Goal: Transaction & Acquisition: Purchase product/service

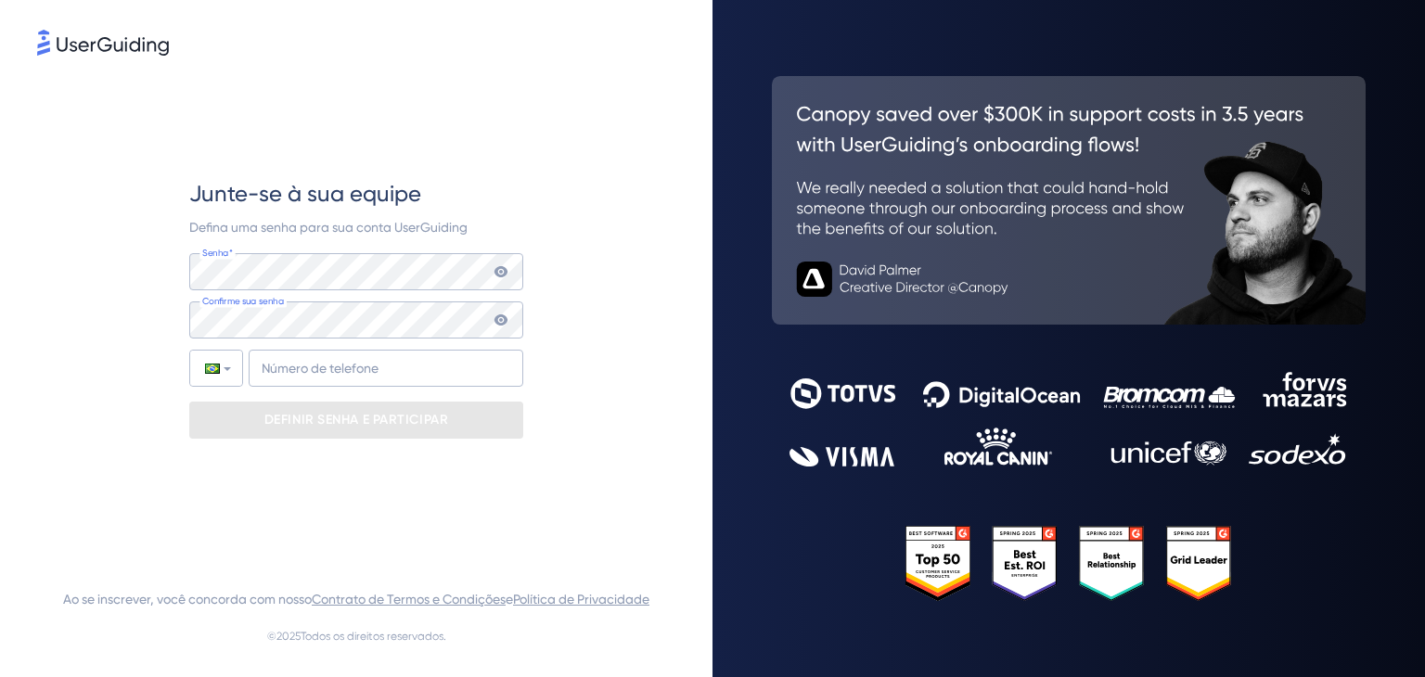
click at [566, 191] on div "Junte-se à sua equipe Defina uma senha para sua conta UserGuiding Senha* Sua se…" at bounding box center [356, 308] width 638 height 499
click at [571, 206] on div "Junte-se à sua equipe Defina uma senha para sua conta UserGuiding Senha* Sua se…" at bounding box center [356, 308] width 638 height 499
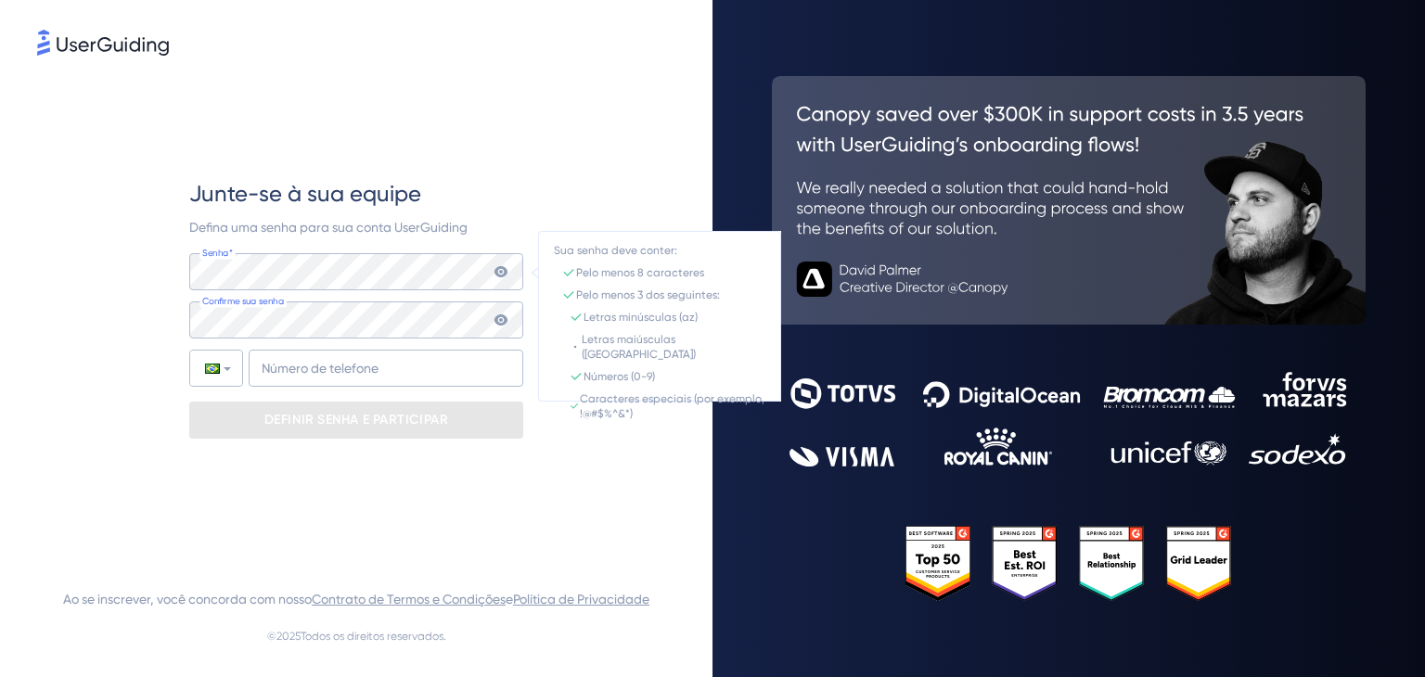
click at [503, 268] on icon at bounding box center [500, 271] width 13 height 11
click at [505, 268] on div "Senha* Sua senha deve conter: Pelo menos 8 caracteres Pelo menos 3 dos seguinte…" at bounding box center [356, 271] width 334 height 37
click at [501, 268] on icon at bounding box center [501, 271] width 15 height 15
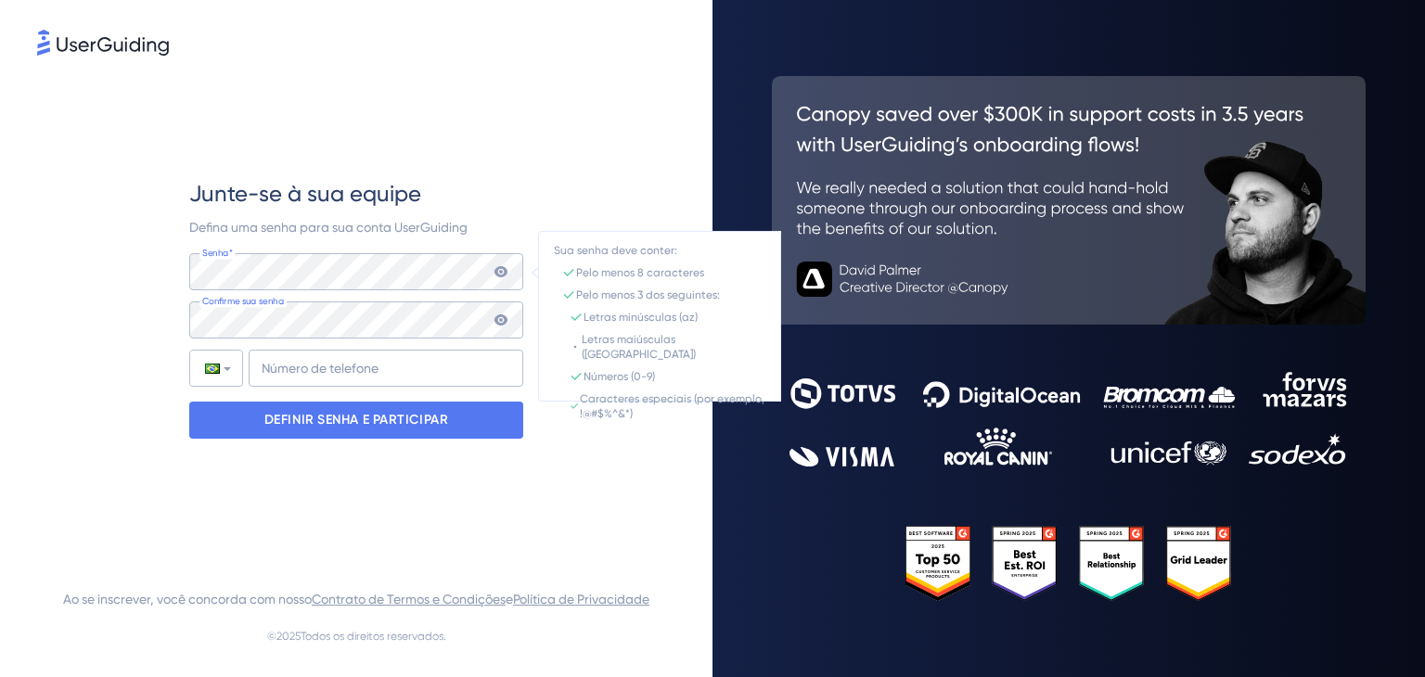
click at [503, 266] on icon at bounding box center [500, 271] width 13 height 11
click at [356, 363] on input "+55" at bounding box center [386, 368] width 275 height 37
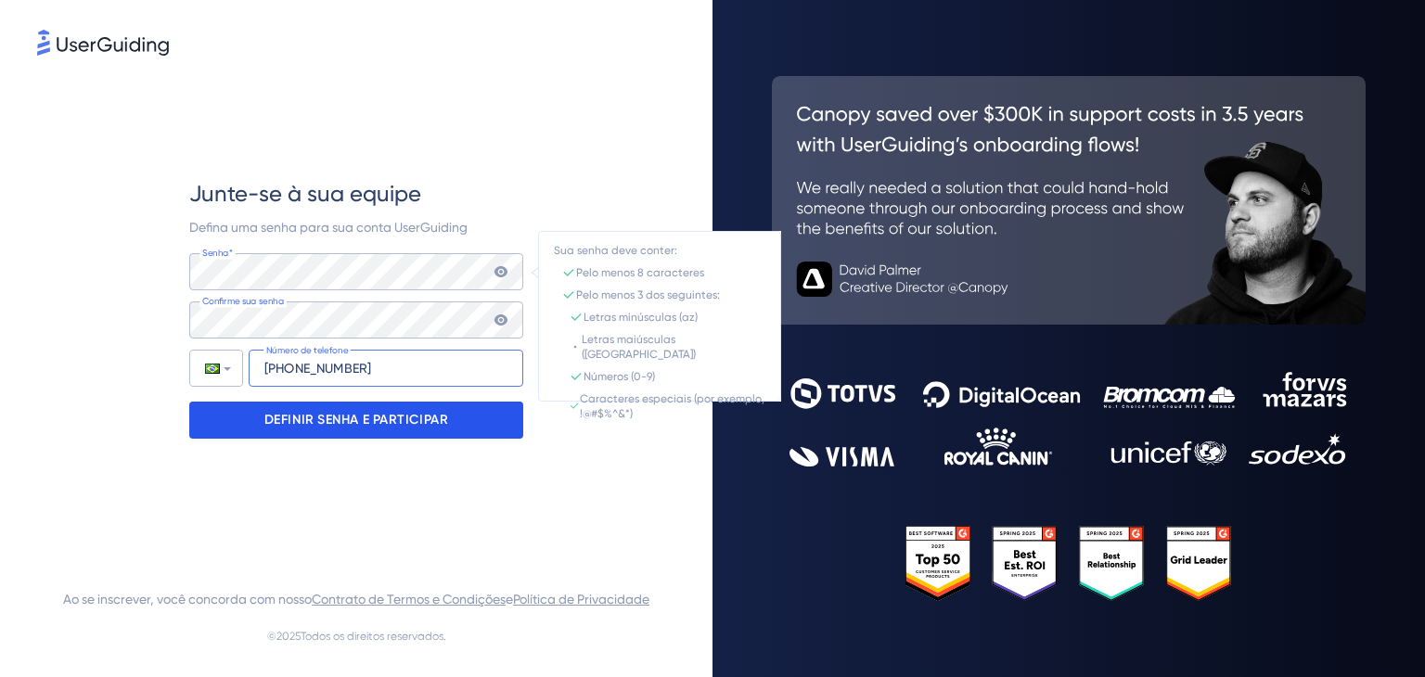
type input "+55 (62) 999638790"
click at [367, 420] on font "DEFINIR SENHA E PARTICIPAR" at bounding box center [356, 420] width 185 height 16
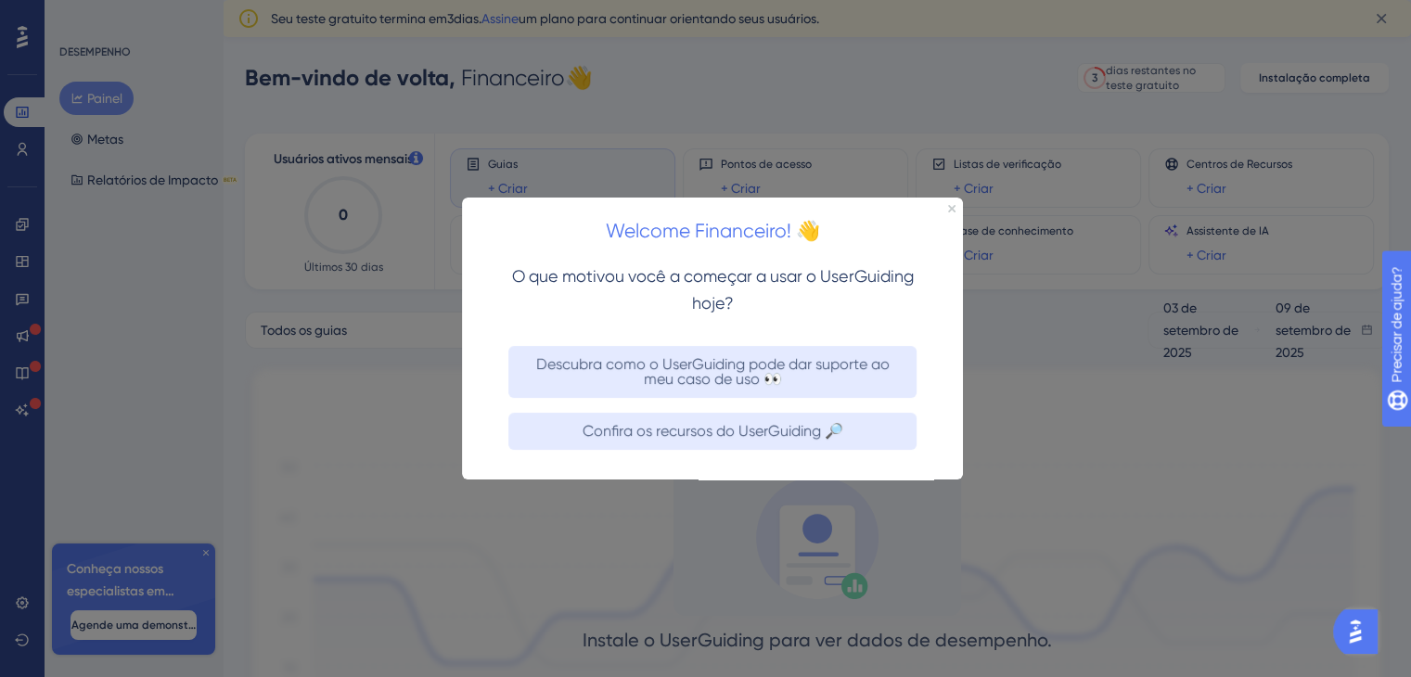
click at [405, 263] on div at bounding box center [705, 338] width 1411 height 677
click at [950, 210] on icon "Fechar visualização" at bounding box center [951, 207] width 7 height 7
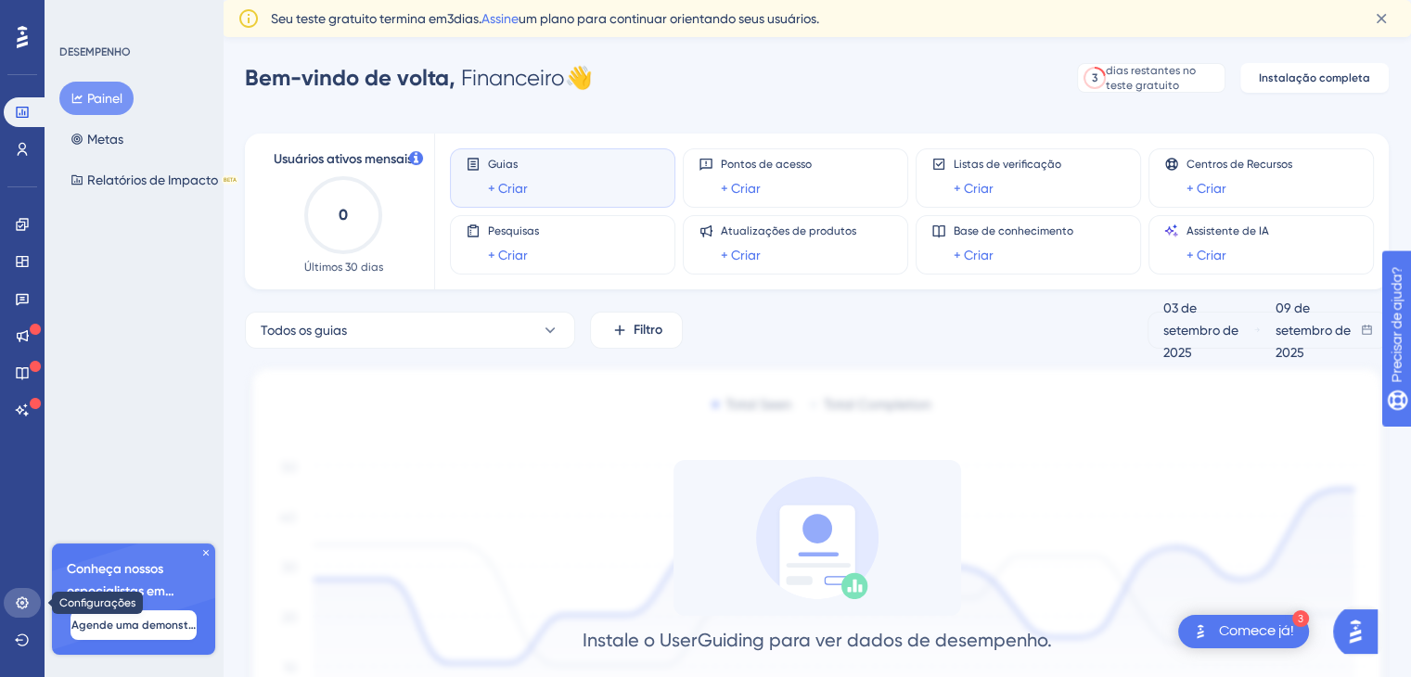
click at [18, 599] on icon at bounding box center [22, 603] width 12 height 12
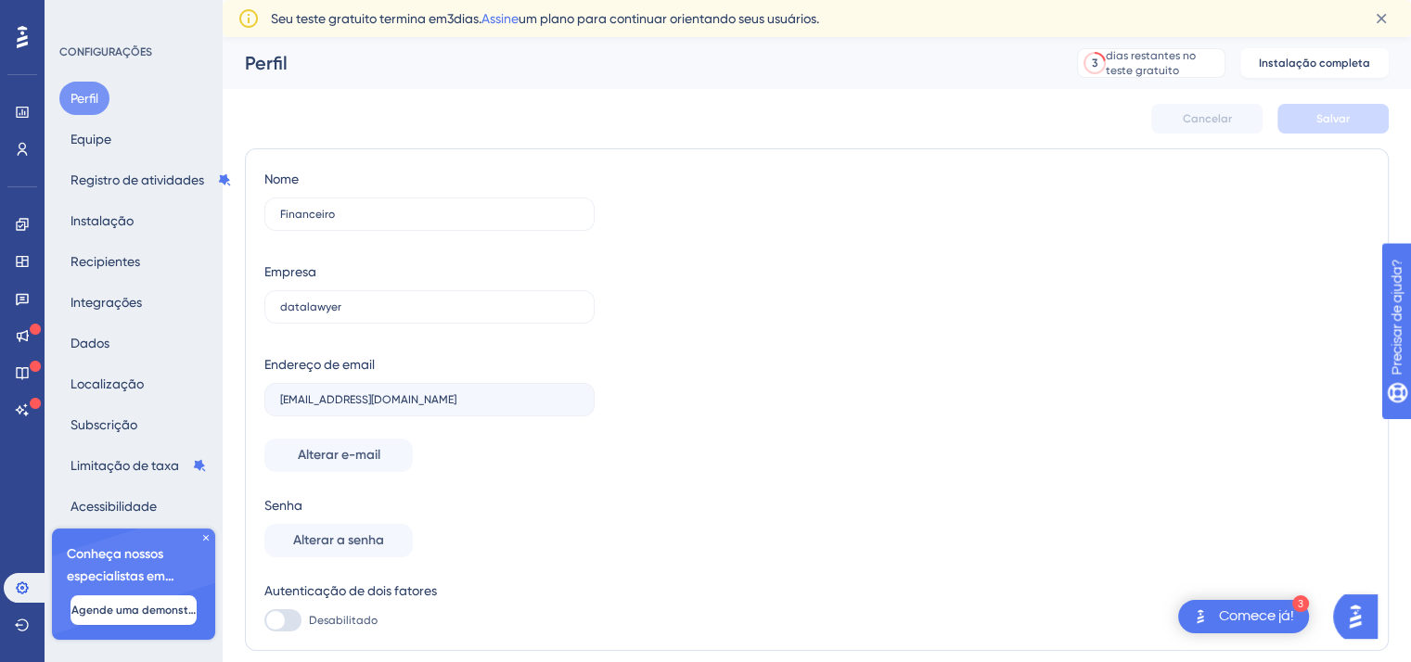
click at [505, 24] on div "✨ Guarde meu lugar!✨" at bounding box center [714, 169] width 1425 height 429
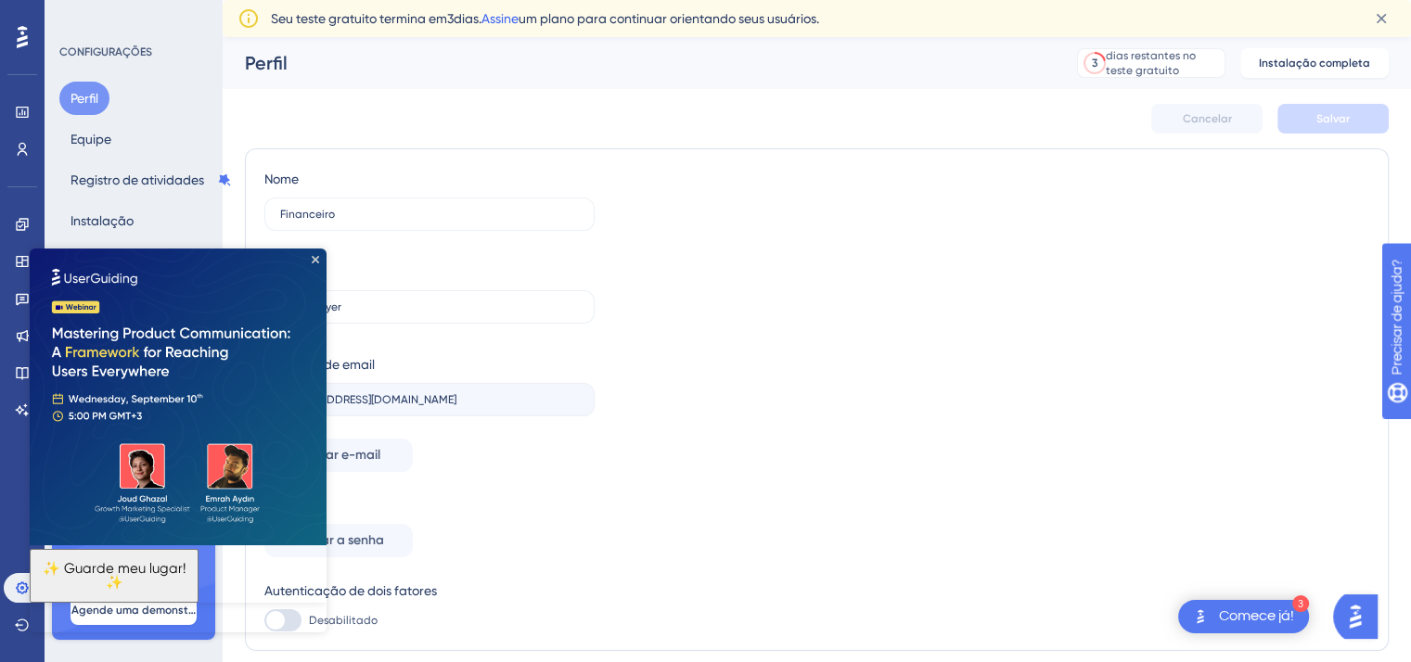
click at [511, 11] on font "Assine" at bounding box center [500, 18] width 37 height 15
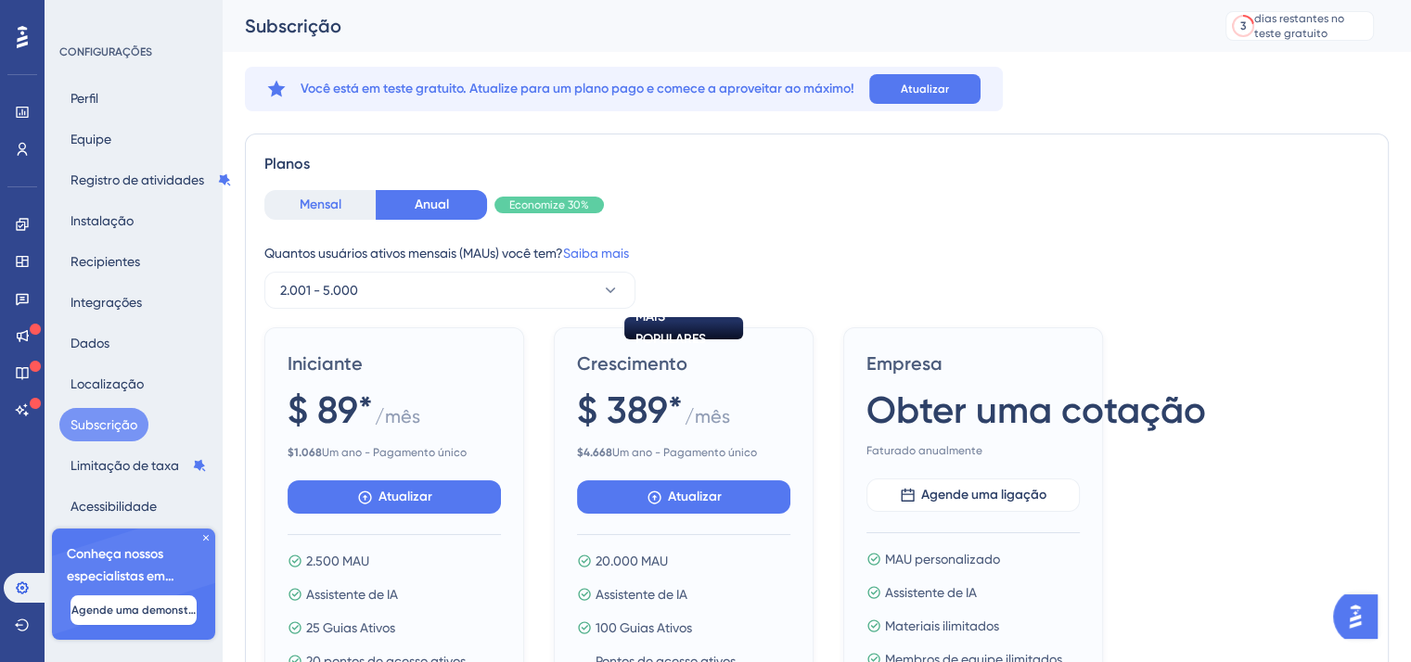
click at [307, 216] on button "Mensal" at bounding box center [319, 205] width 111 height 30
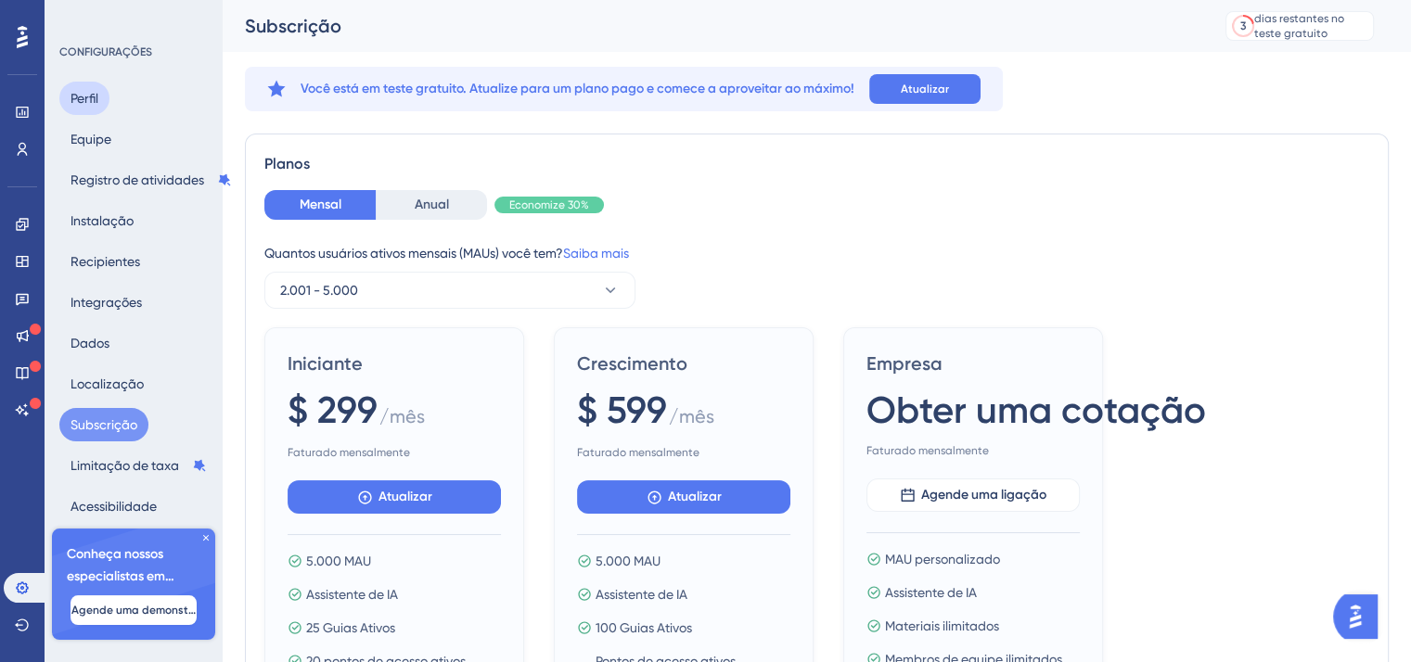
click at [88, 96] on font "Perfil" at bounding box center [85, 98] width 28 height 15
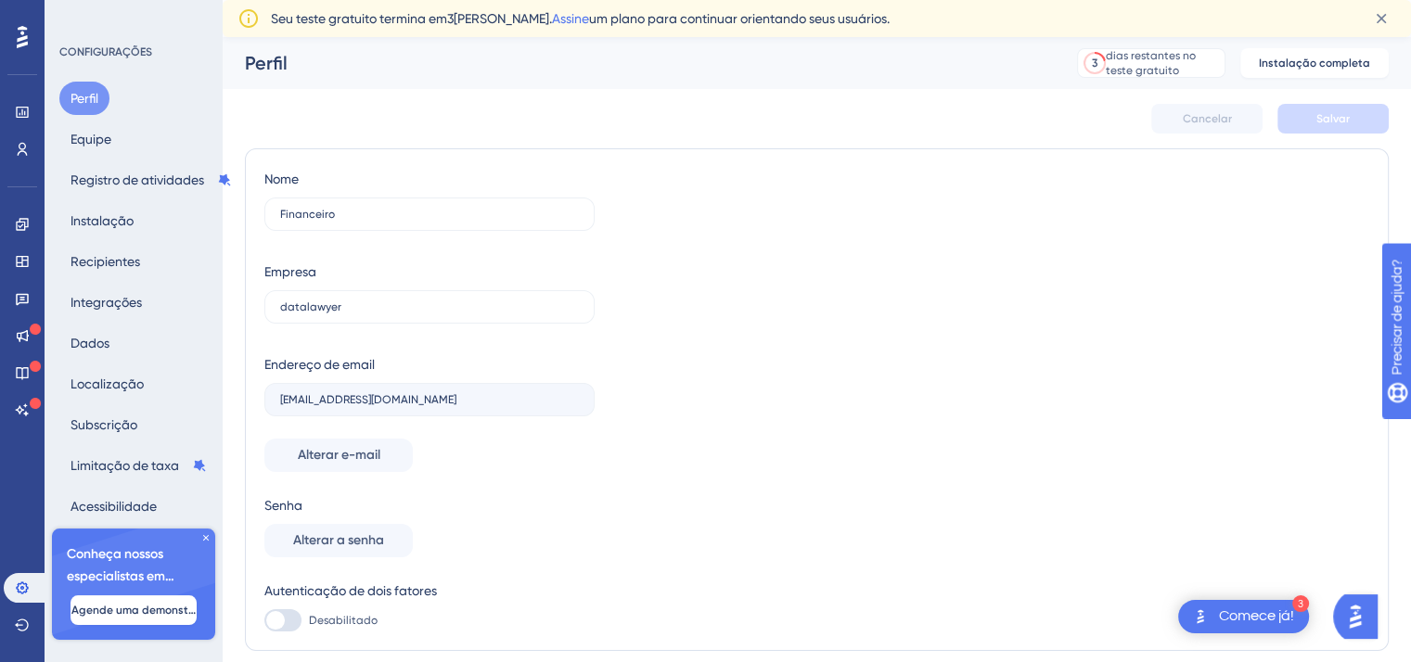
click at [82, 101] on font "Perfil" at bounding box center [85, 98] width 28 height 15
click at [30, 119] on link at bounding box center [22, 112] width 37 height 30
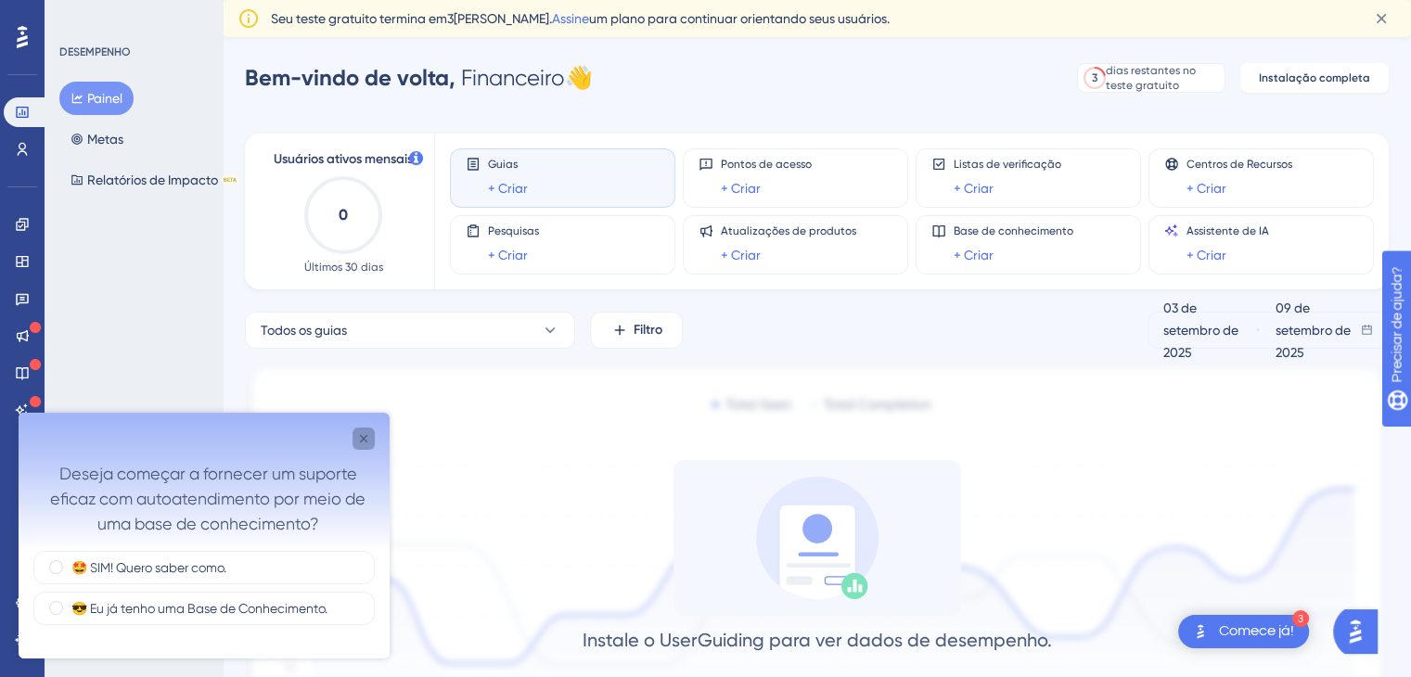
click at [371, 444] on div "Pesquisa detalhada" at bounding box center [364, 439] width 22 height 22
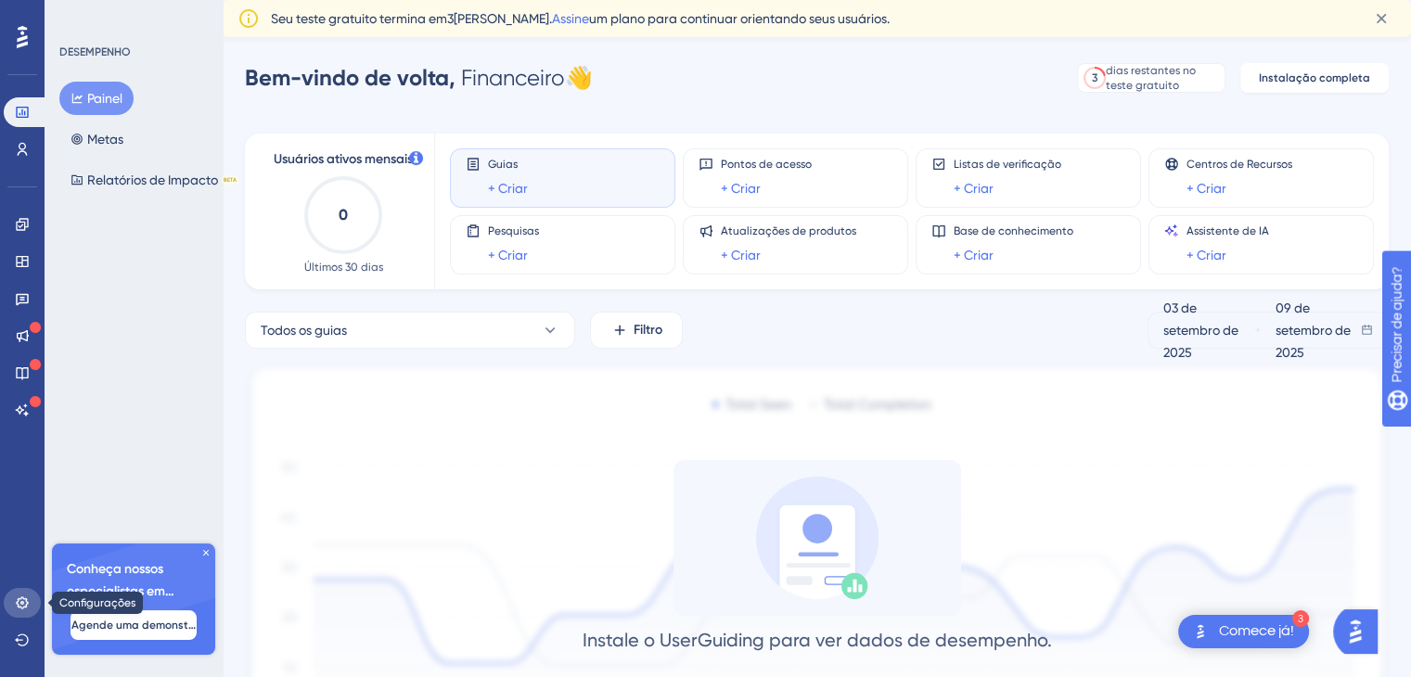
click at [9, 597] on link at bounding box center [22, 603] width 37 height 30
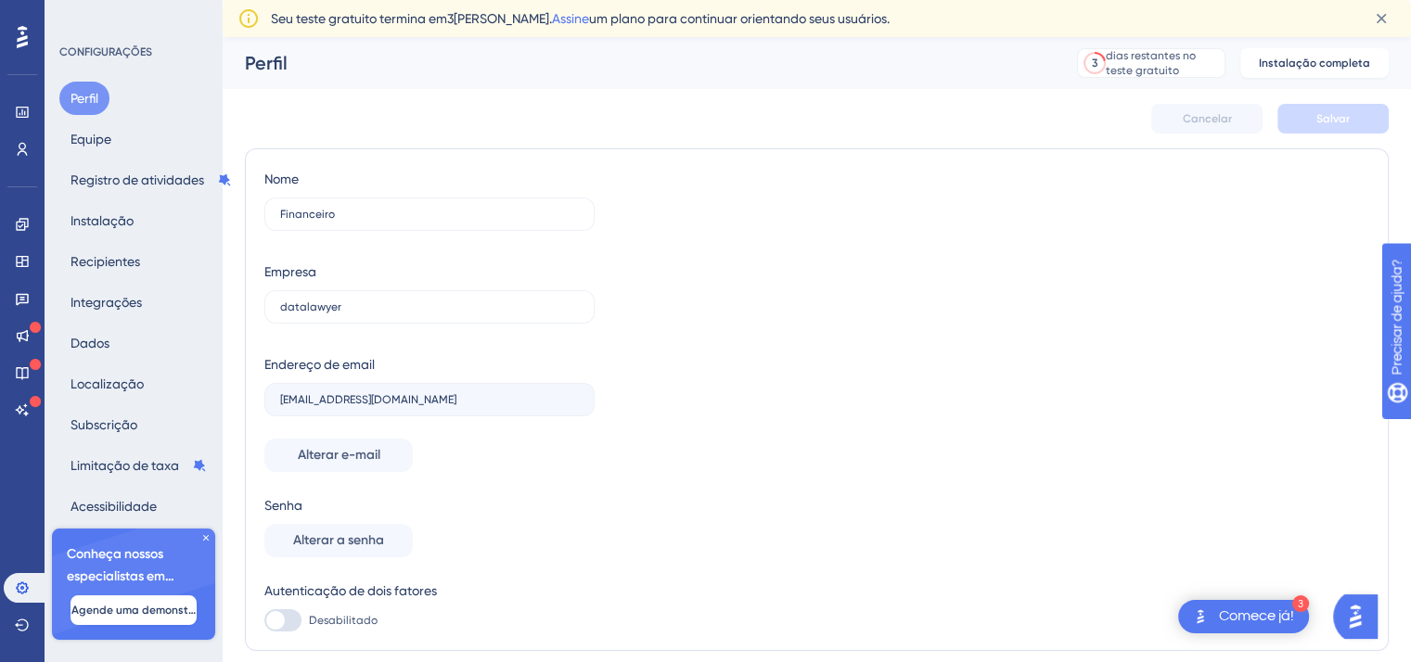
click at [212, 535] on div "Conheça nossos especialistas em integração 🎧 Agende uma demonstração" at bounding box center [133, 584] width 163 height 111
click at [27, 40] on icon at bounding box center [22, 37] width 11 height 24
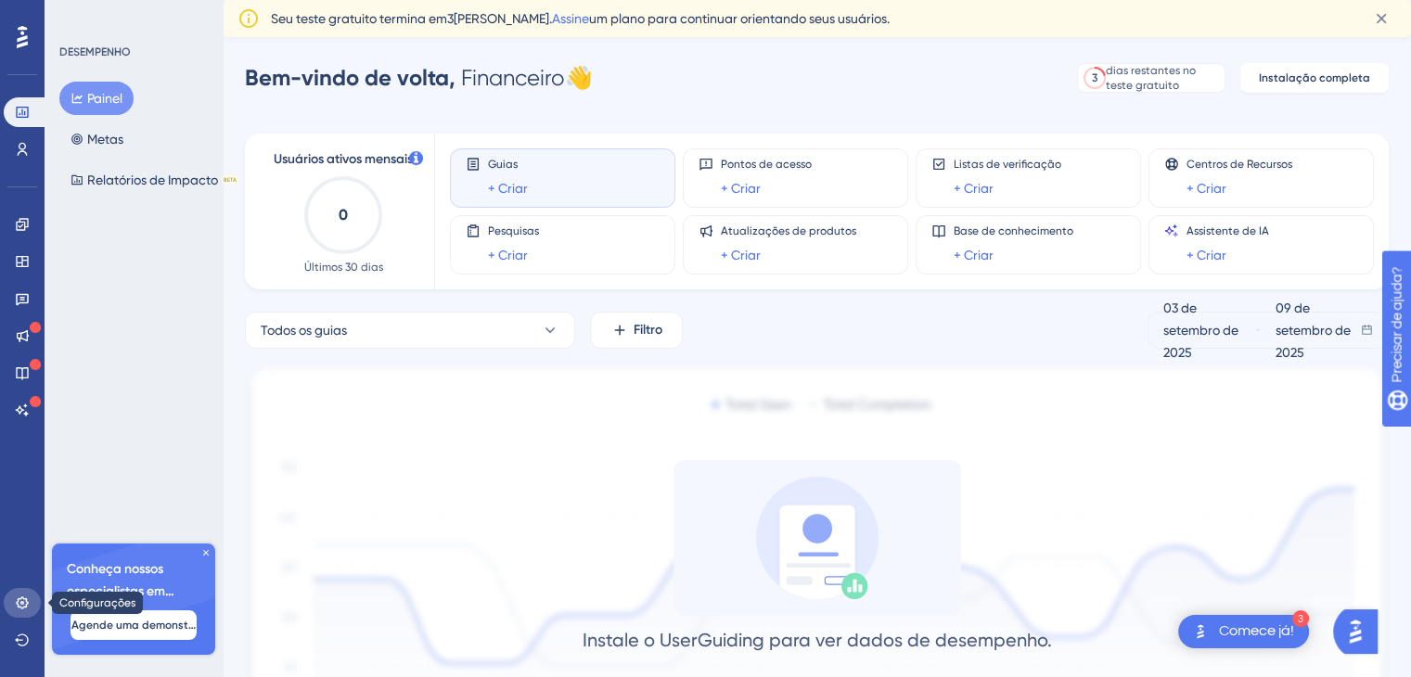
click at [21, 597] on icon at bounding box center [22, 603] width 12 height 12
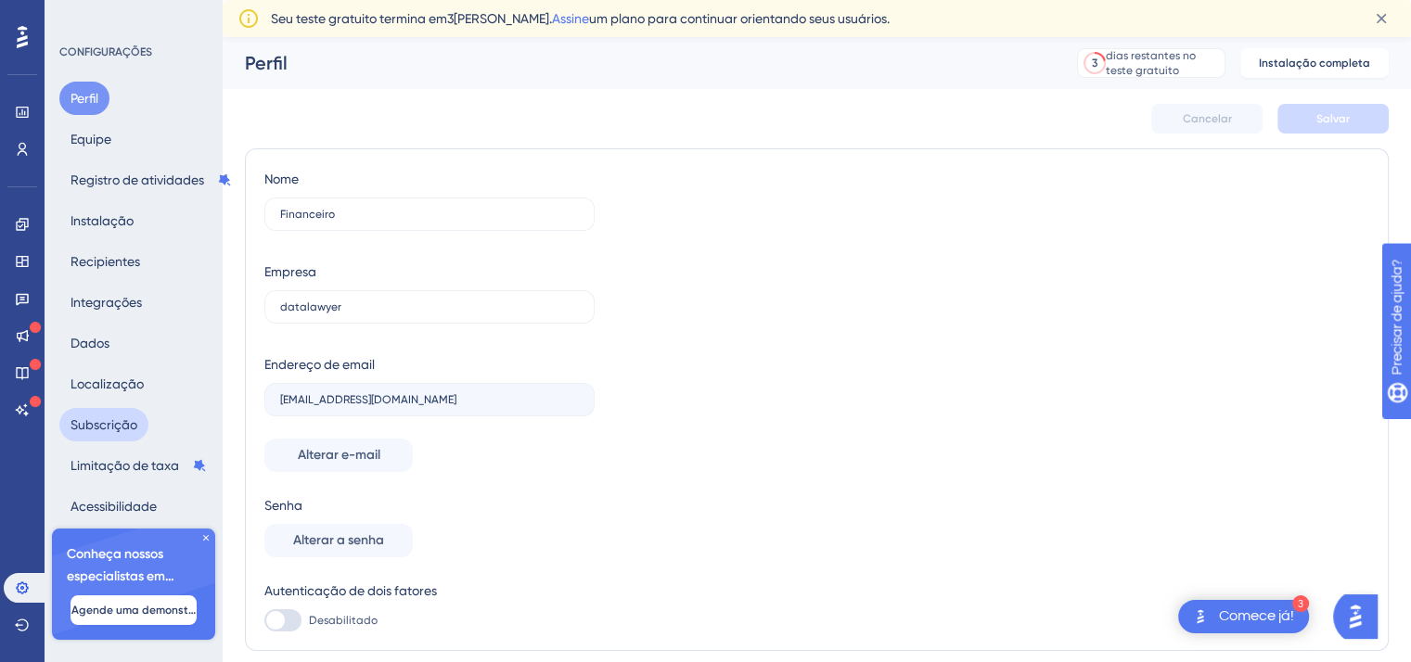
click at [104, 429] on font "Subscrição" at bounding box center [104, 424] width 67 height 15
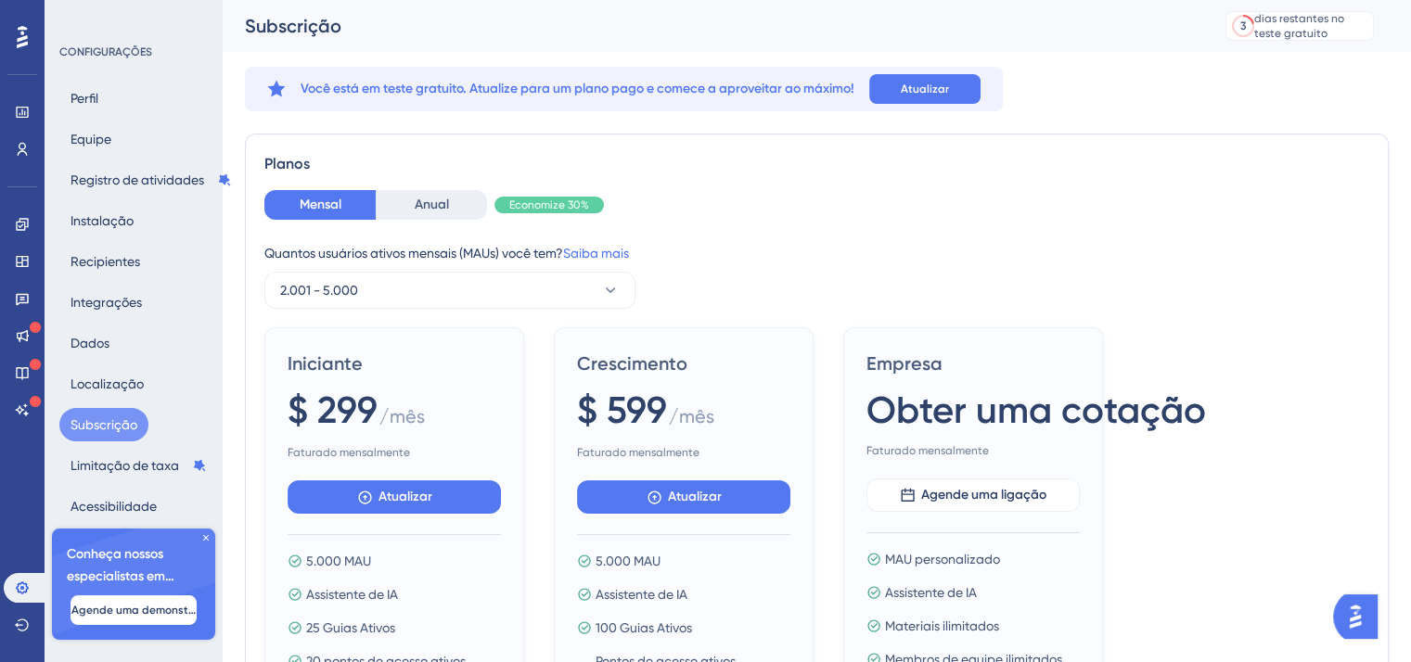
click at [202, 542] on icon at bounding box center [205, 538] width 11 height 11
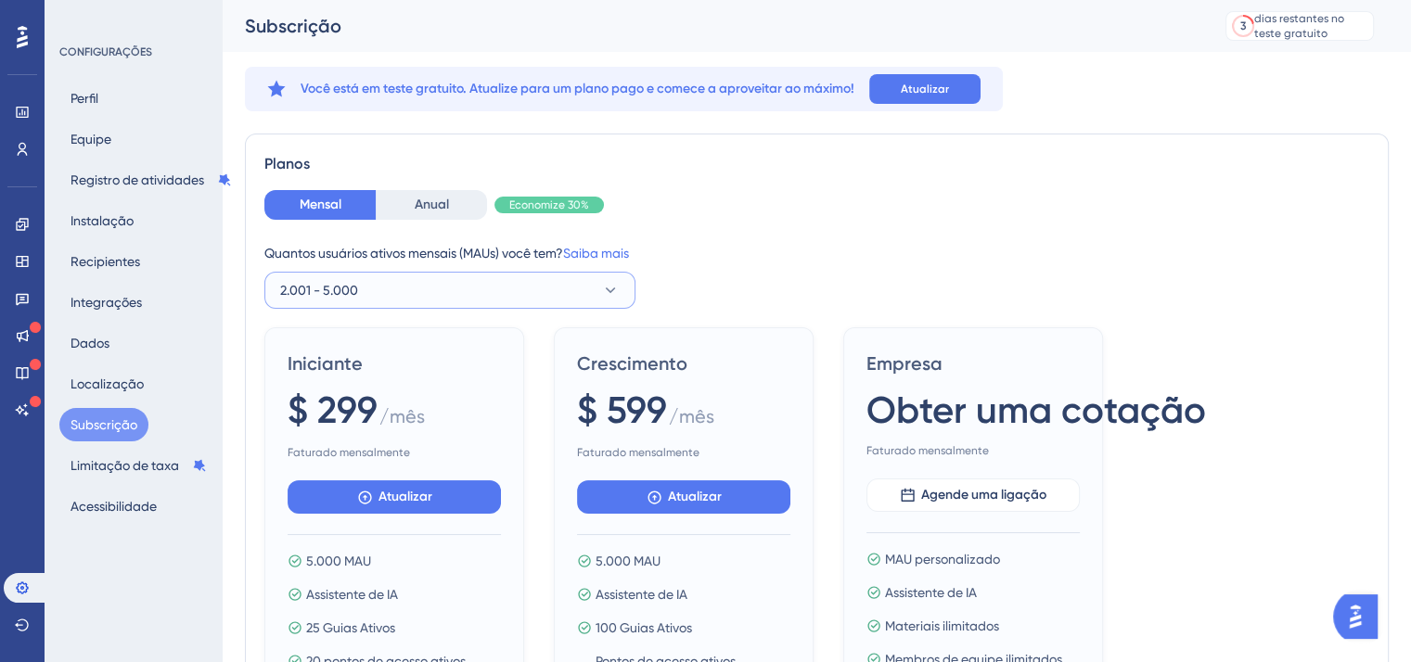
click at [510, 295] on button "2.001 - 5.000" at bounding box center [449, 290] width 371 height 37
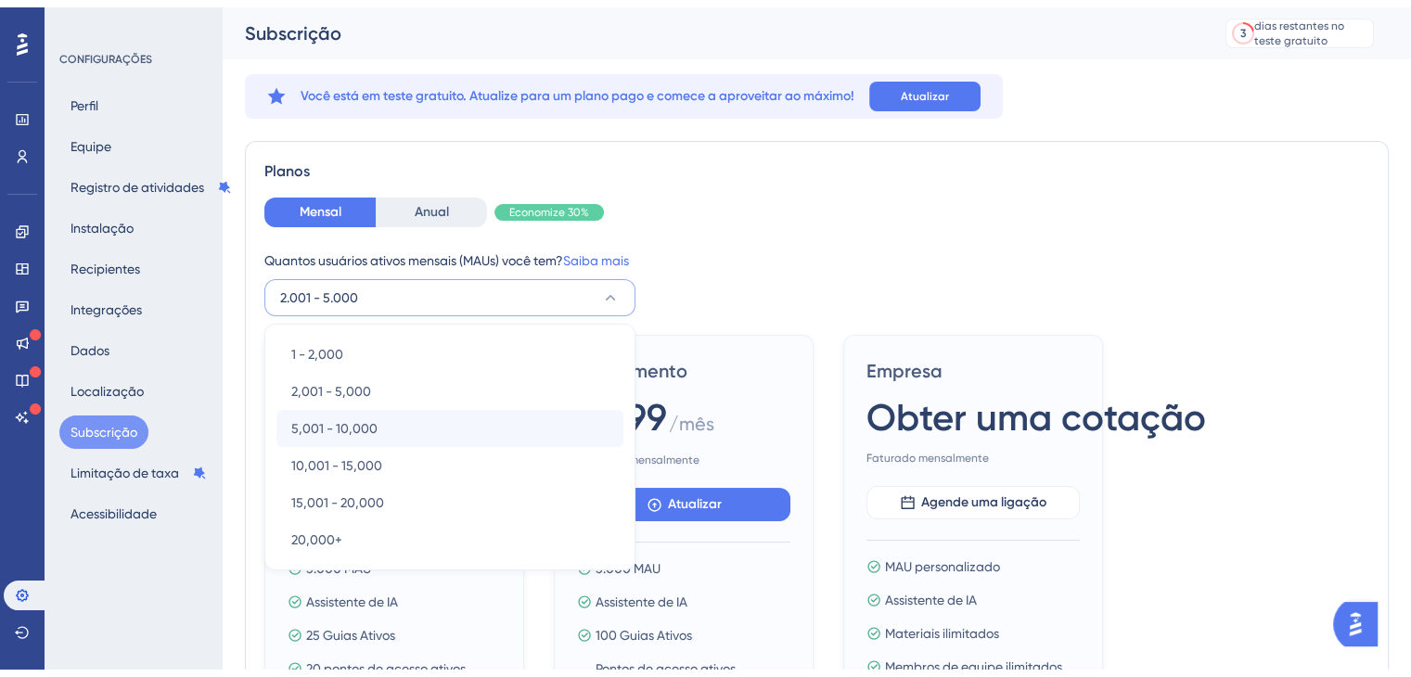
scroll to position [108, 0]
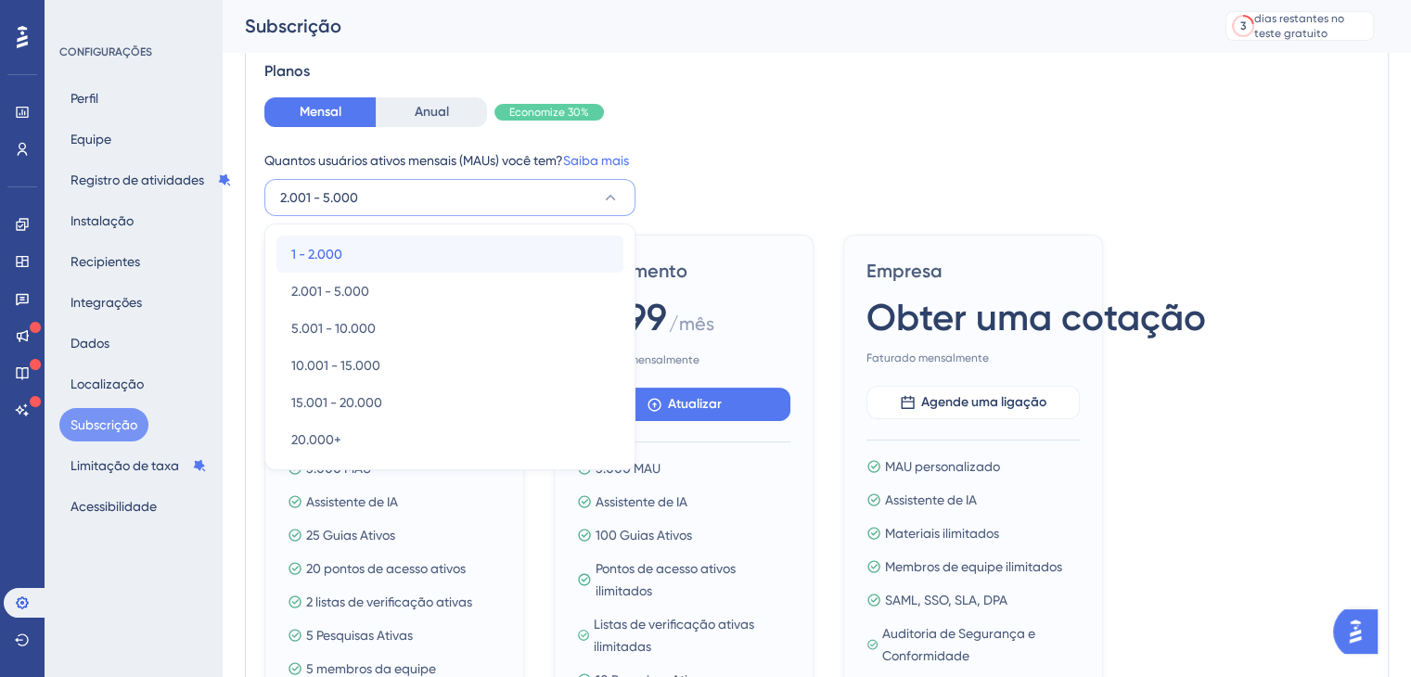
click at [354, 263] on div "1 - 2.000 1 - 2.000" at bounding box center [449, 254] width 317 height 37
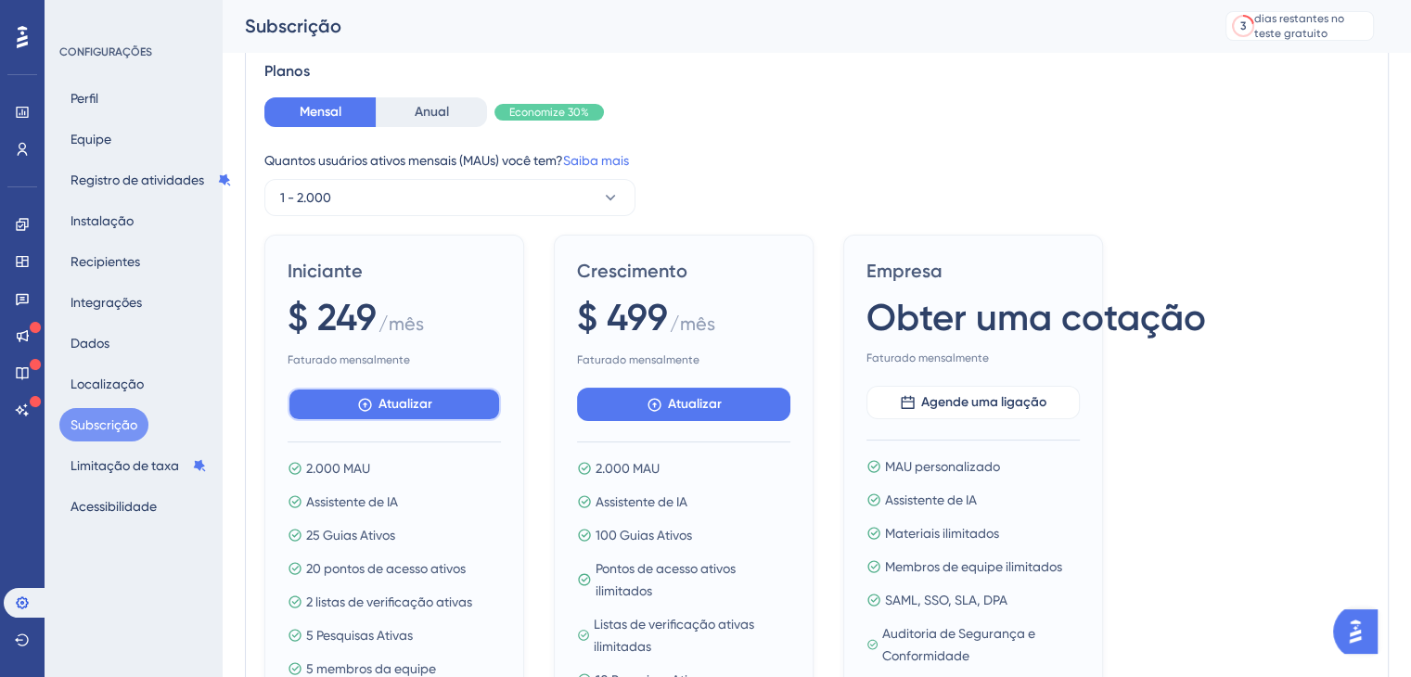
click at [366, 398] on icon at bounding box center [364, 404] width 13 height 13
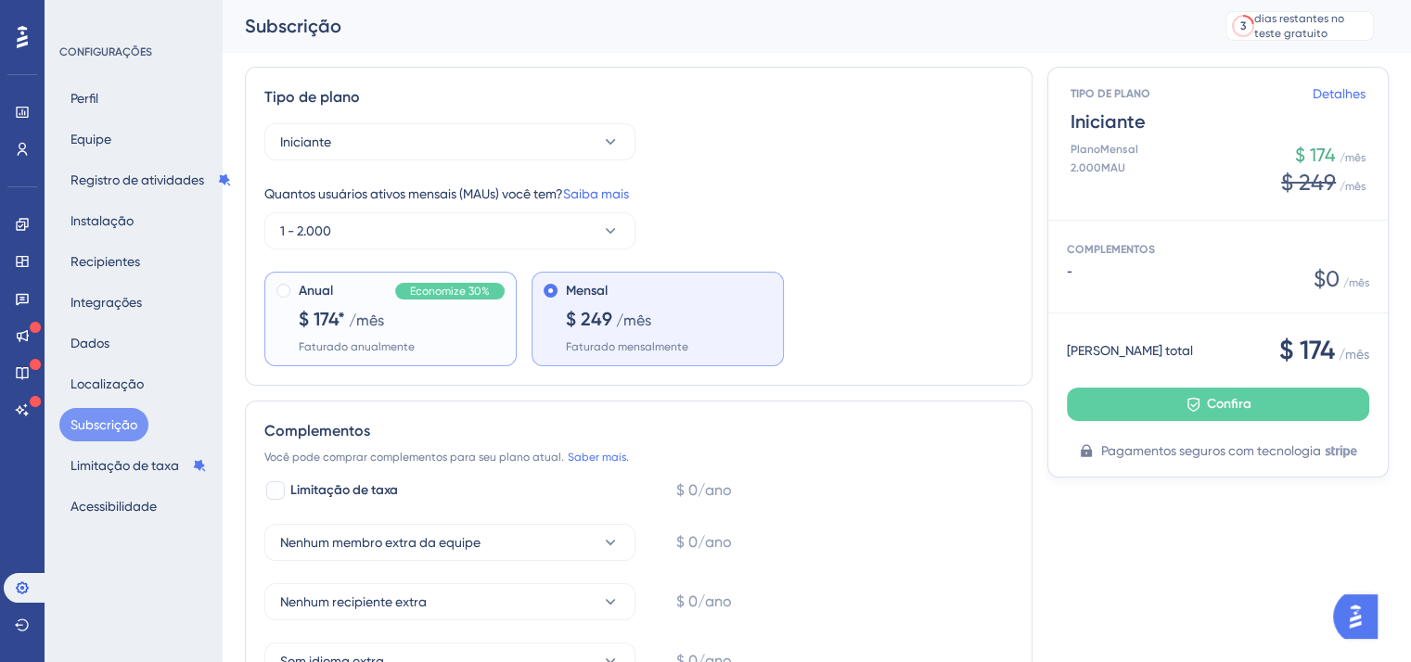
click at [420, 327] on div "Anual Economize 30% $ 174* /mês Faturado anualmente" at bounding box center [402, 317] width 206 height 74
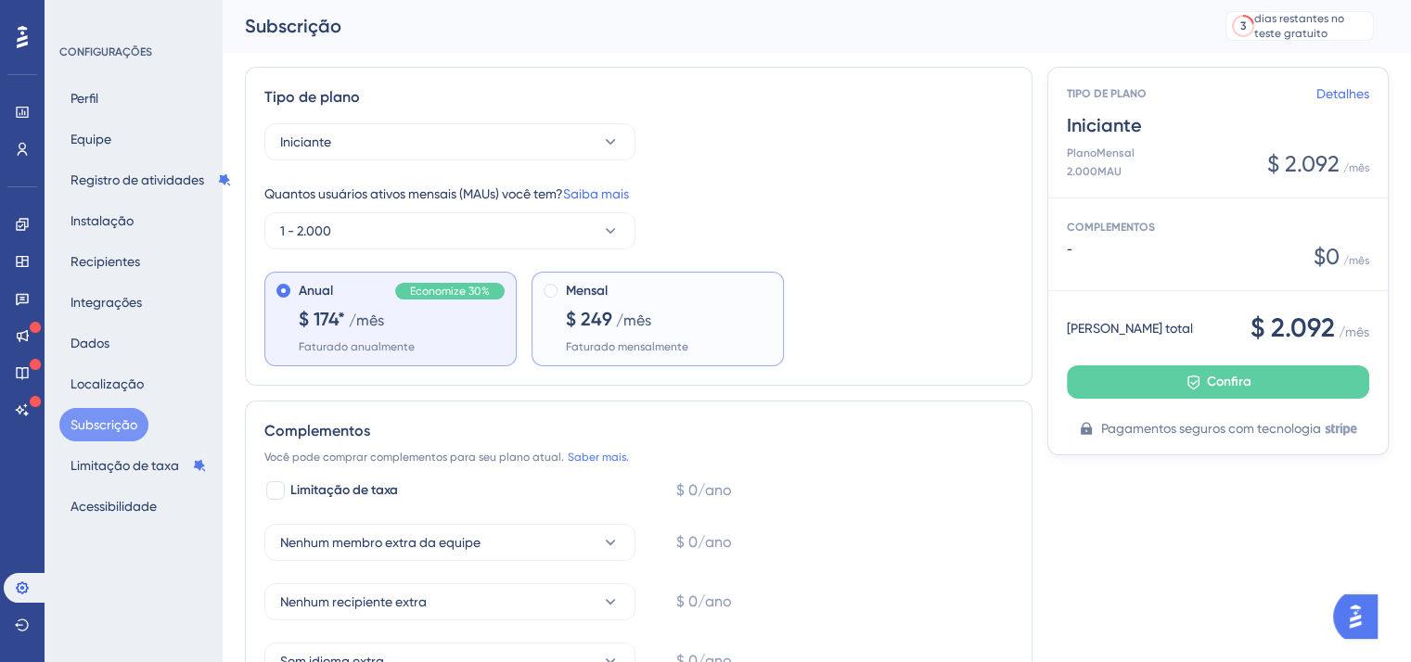
click at [607, 332] on div "Mensal $ 249 /mês Faturado mensalmente" at bounding box center [669, 317] width 206 height 74
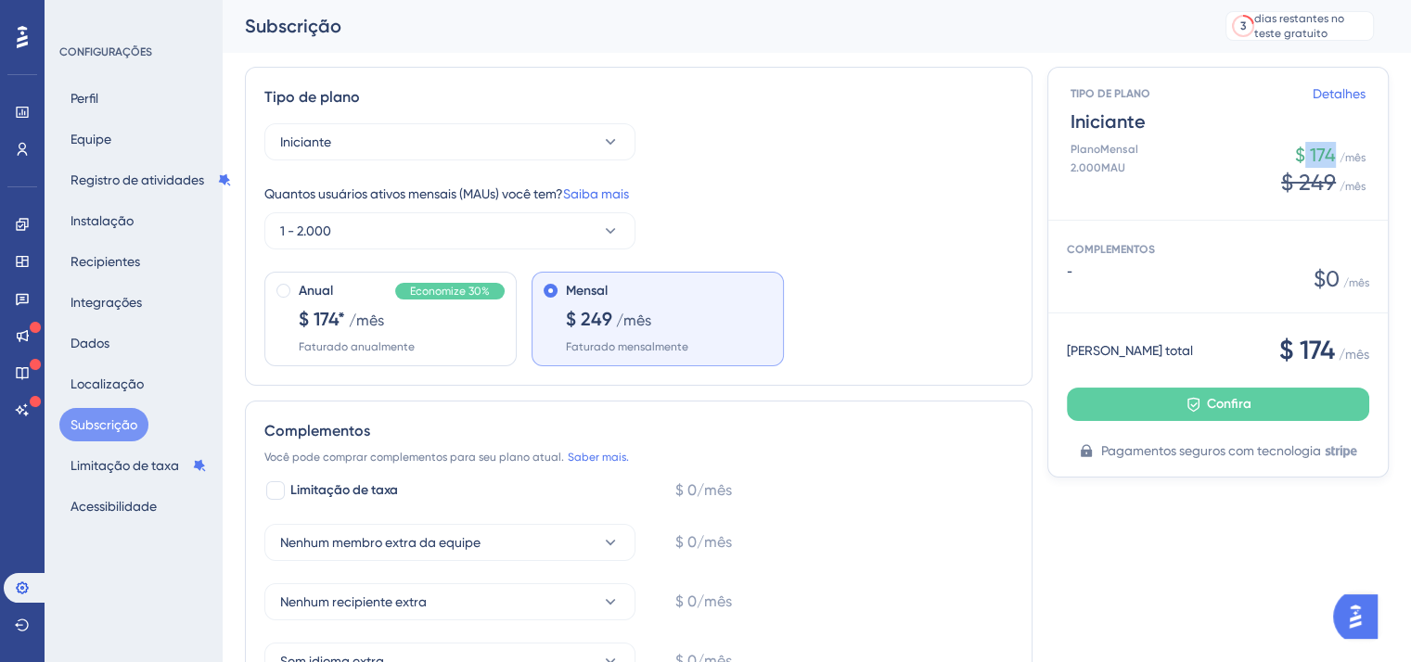
drag, startPoint x: 1304, startPoint y: 151, endPoint x: 1335, endPoint y: 159, distance: 32.4
click at [1335, 159] on div "$ 174 / mês" at bounding box center [1330, 155] width 71 height 26
click at [1303, 159] on font "$ 174" at bounding box center [1315, 155] width 41 height 22
drag, startPoint x: 1303, startPoint y: 186, endPoint x: 1326, endPoint y: 194, distance: 24.7
click at [1326, 194] on font "$ 249" at bounding box center [1308, 183] width 55 height 26
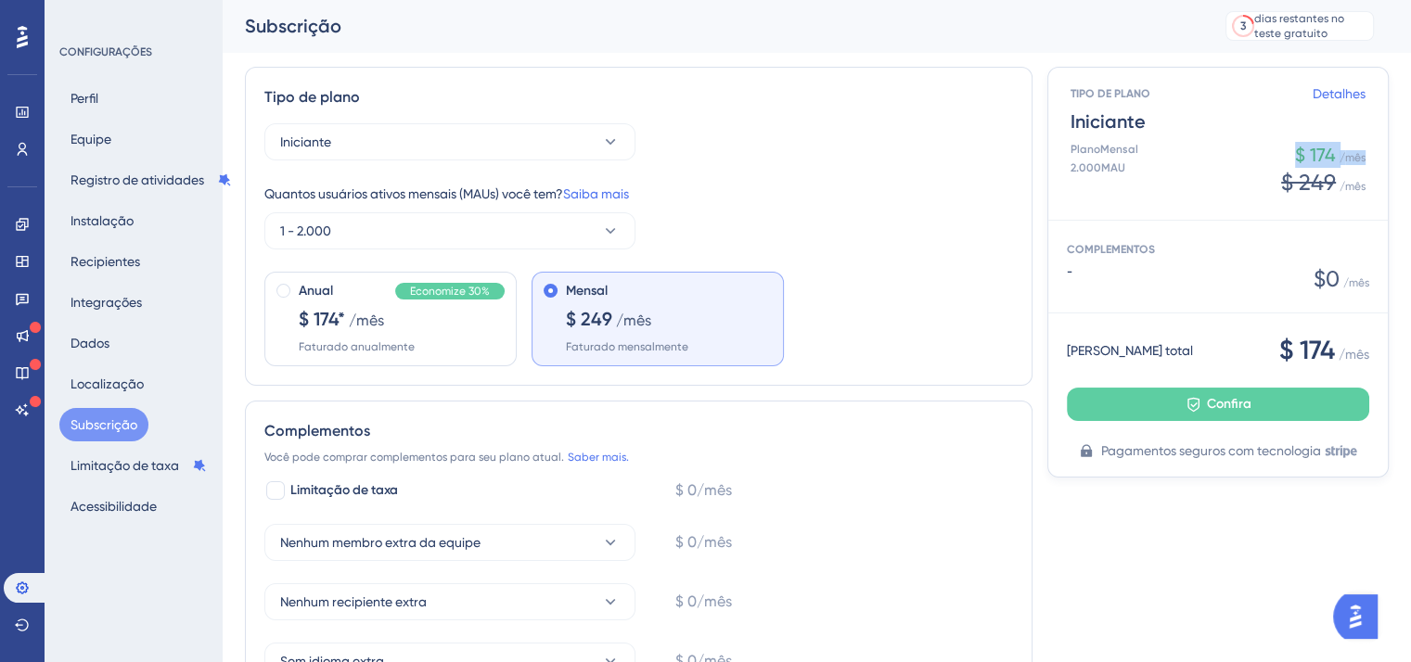
drag, startPoint x: 1290, startPoint y: 144, endPoint x: 1368, endPoint y: 167, distance: 81.3
click at [1368, 167] on div "TIPO DE PLANO Detalhes Iniciante Plano Mensal 2.000 MAU $ 174 / mês $ 249 / mês" at bounding box center [1218, 144] width 340 height 152
drag, startPoint x: 1272, startPoint y: 395, endPoint x: 1354, endPoint y: 402, distance: 81.9
click at [1354, 403] on div "Montante total $ 174 / mês Confira Pagamentos seguros com tecnologia" at bounding box center [1218, 395] width 340 height 163
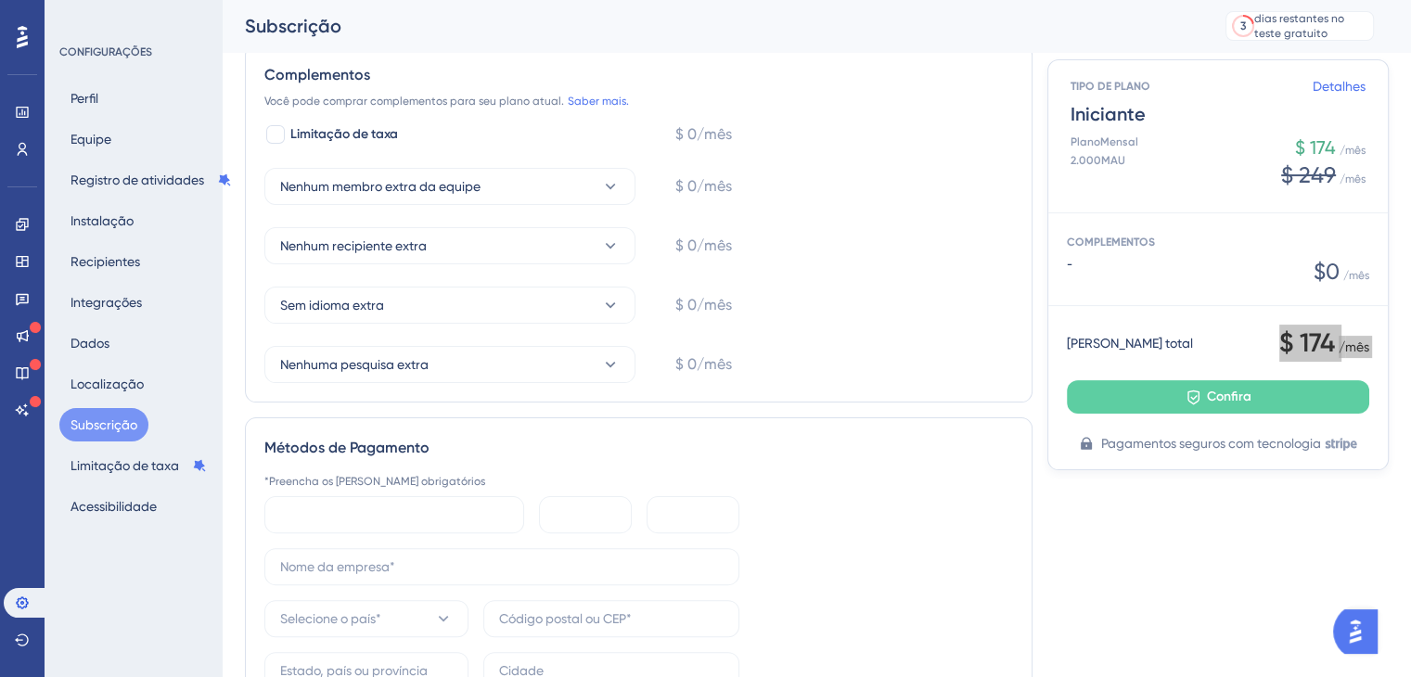
scroll to position [557, 0]
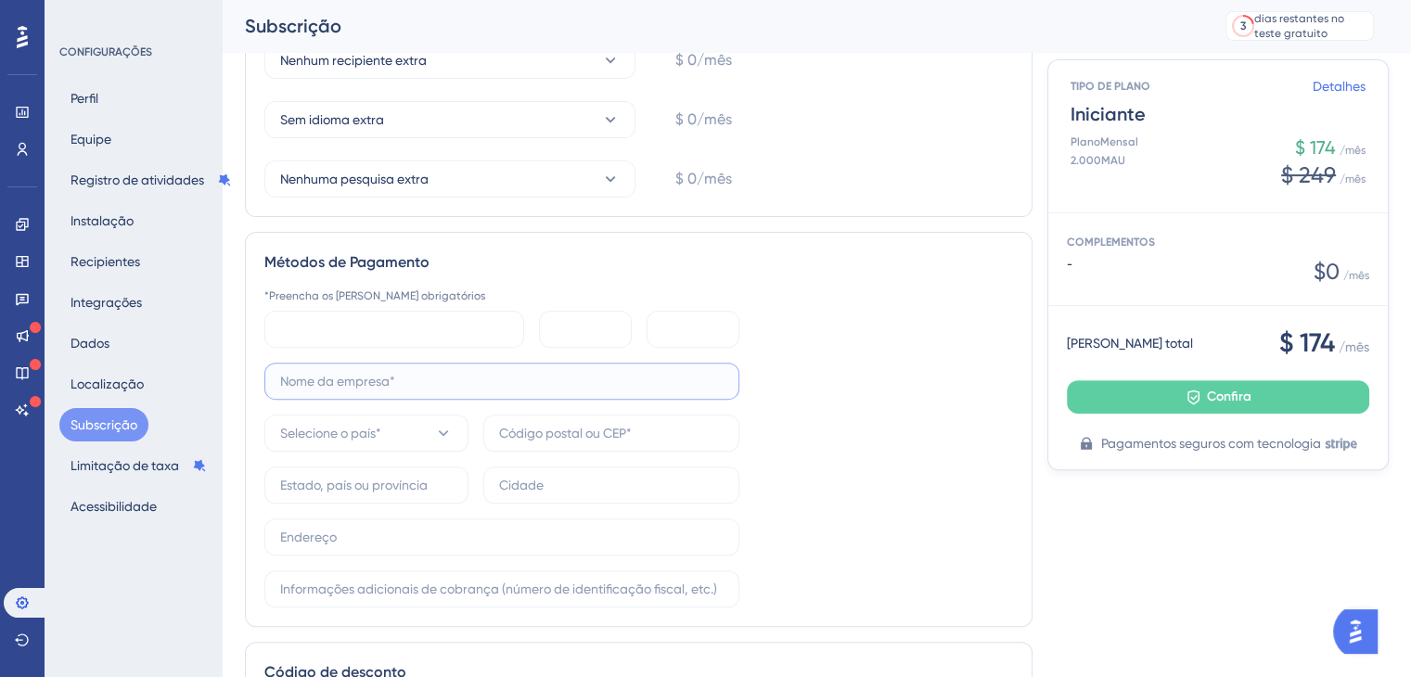
click at [345, 375] on input "text" at bounding box center [501, 381] width 443 height 20
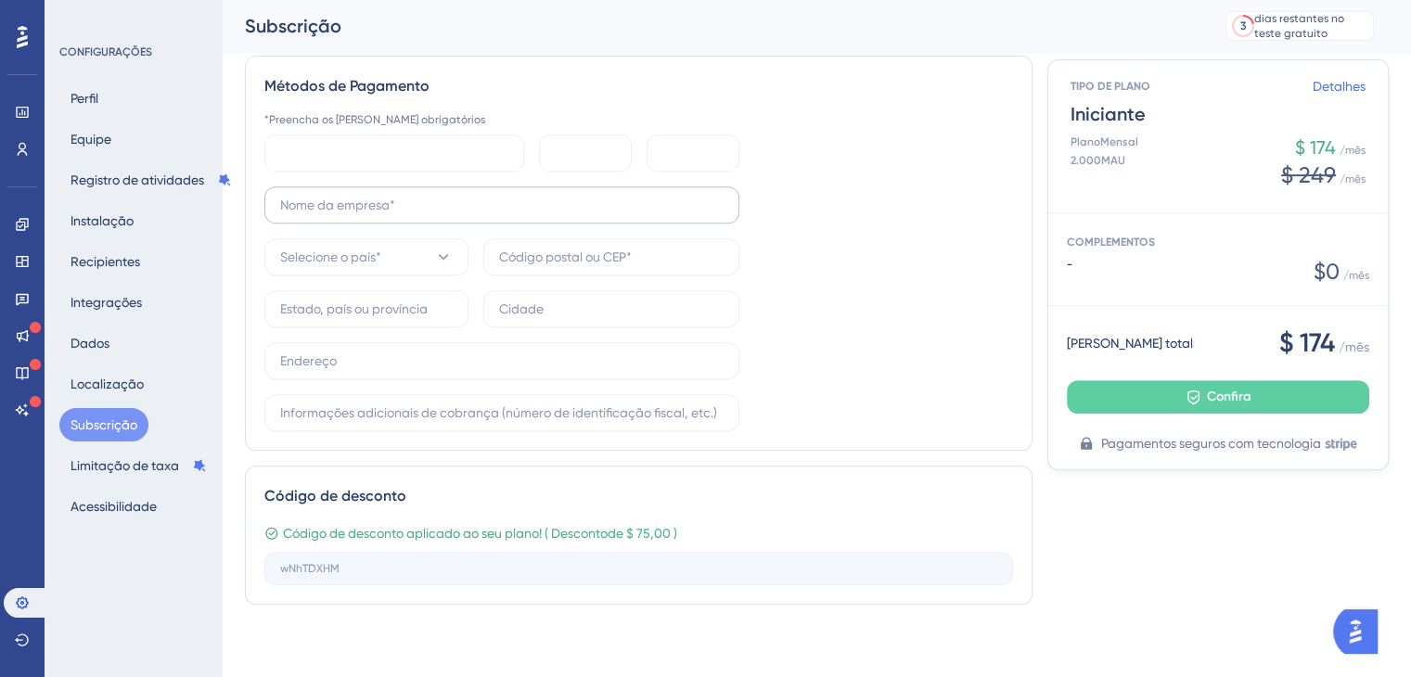
click at [448, 186] on label at bounding box center [501, 204] width 475 height 37
click at [448, 195] on input "text" at bounding box center [501, 205] width 443 height 20
click at [435, 218] on label at bounding box center [501, 204] width 475 height 37
click at [435, 215] on input "text" at bounding box center [501, 205] width 443 height 20
type input "DATALAWYER INSIGHTS TECNOLOGIA LTDA"
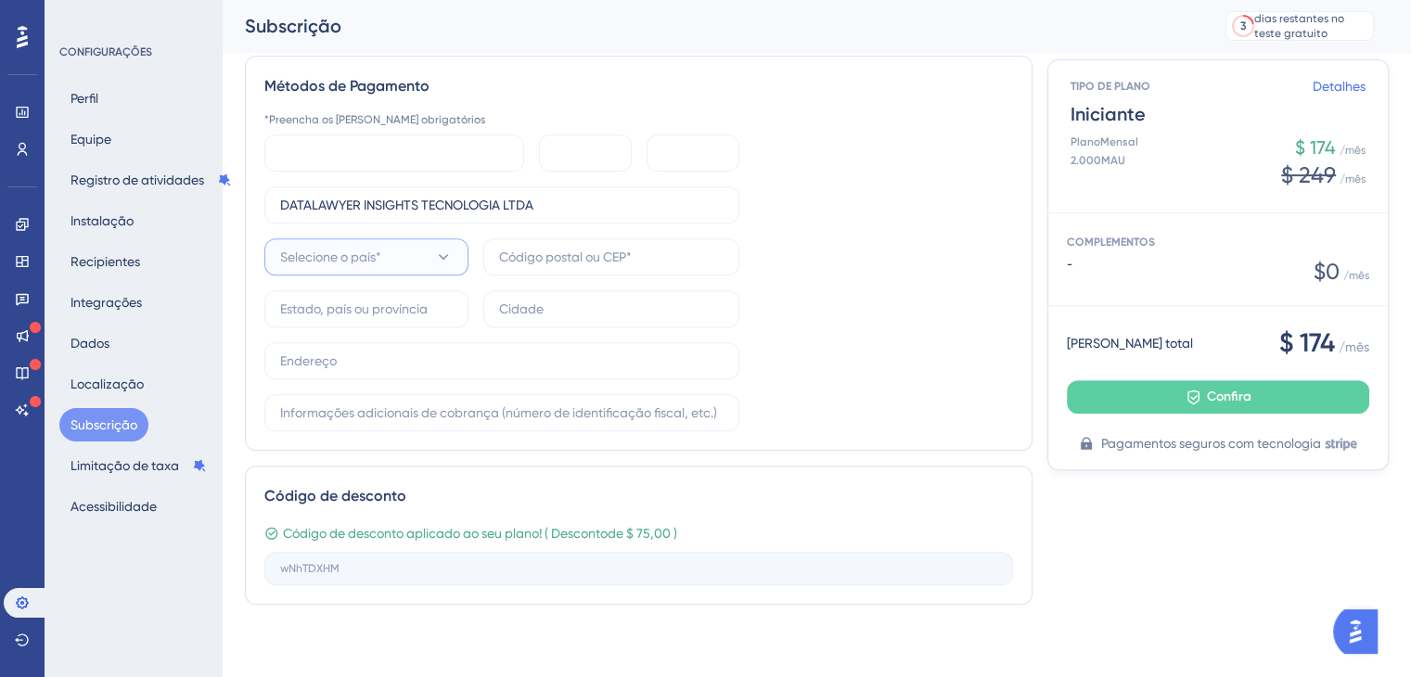
click at [419, 259] on button "Selecione o país*" at bounding box center [366, 256] width 204 height 37
type input "BRA"
click at [333, 377] on div "Brasil Brasil" at bounding box center [366, 370] width 150 height 37
click at [560, 254] on input "text" at bounding box center [611, 257] width 225 height 20
type input "74083060"
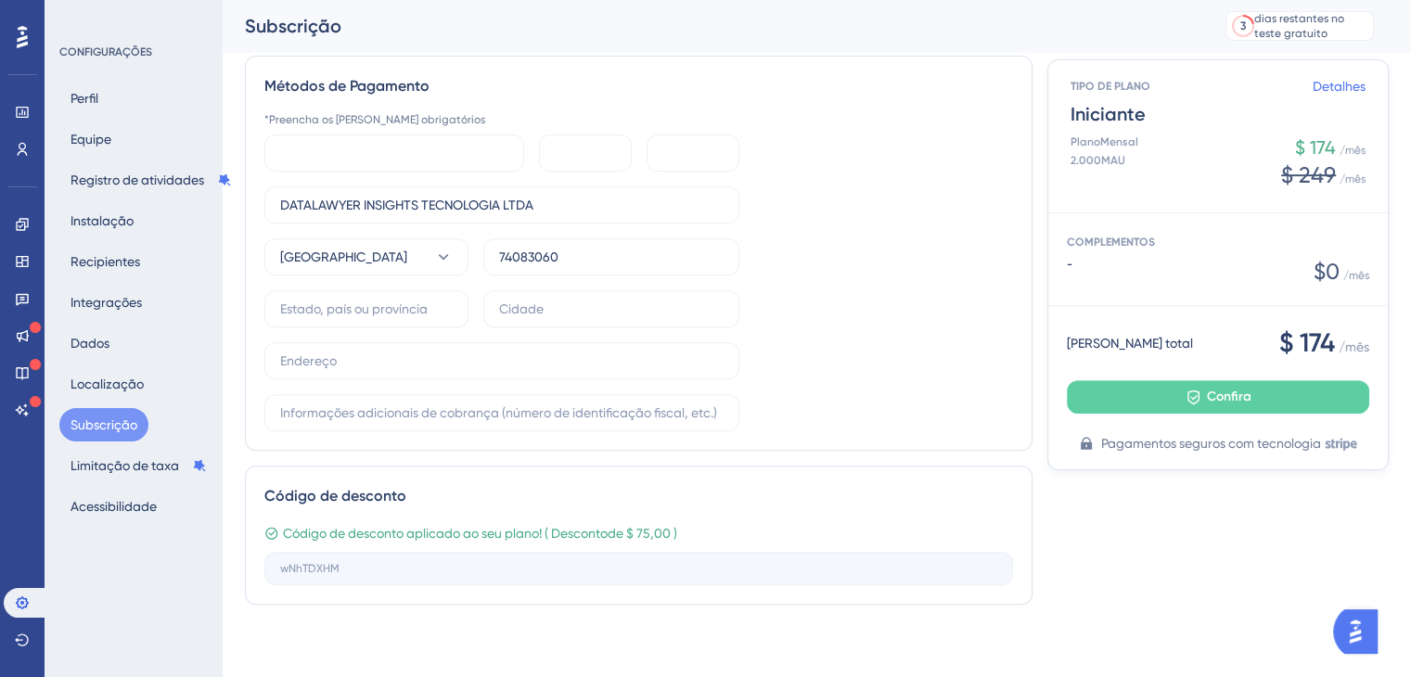
click at [370, 284] on div "DATALAWYER INSIGHTS TECNOLOGIA LTDA Brasil 74083060" at bounding box center [501, 308] width 475 height 245
click at [353, 308] on input "text" at bounding box center [366, 309] width 173 height 20
type input "GOIAS"
type input "GOIANIA"
type input "R 94, 1165"
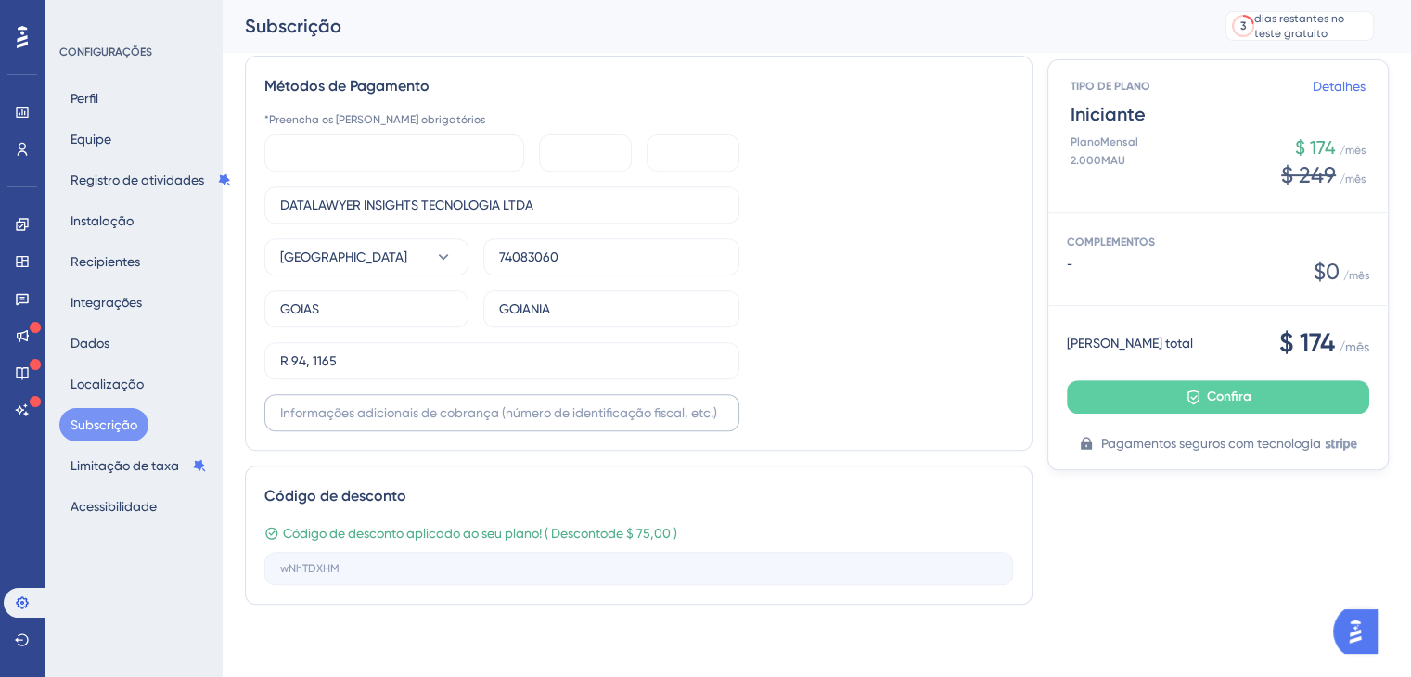
click at [328, 423] on label at bounding box center [501, 412] width 475 height 37
click at [328, 423] on input "text" at bounding box center [501, 413] width 443 height 20
click at [858, 381] on div "*Preencha os campos obrigatórios DATALAWYER INSIGHTS TECNOLOGIA LTDA Brasil 740…" at bounding box center [638, 271] width 749 height 319
click at [362, 135] on div at bounding box center [394, 153] width 260 height 37
click at [771, 161] on div "*Preencha os campos obrigatórios DATALAWYER INSIGHTS TECNOLOGIA LTDA Brasil 740…" at bounding box center [638, 271] width 749 height 319
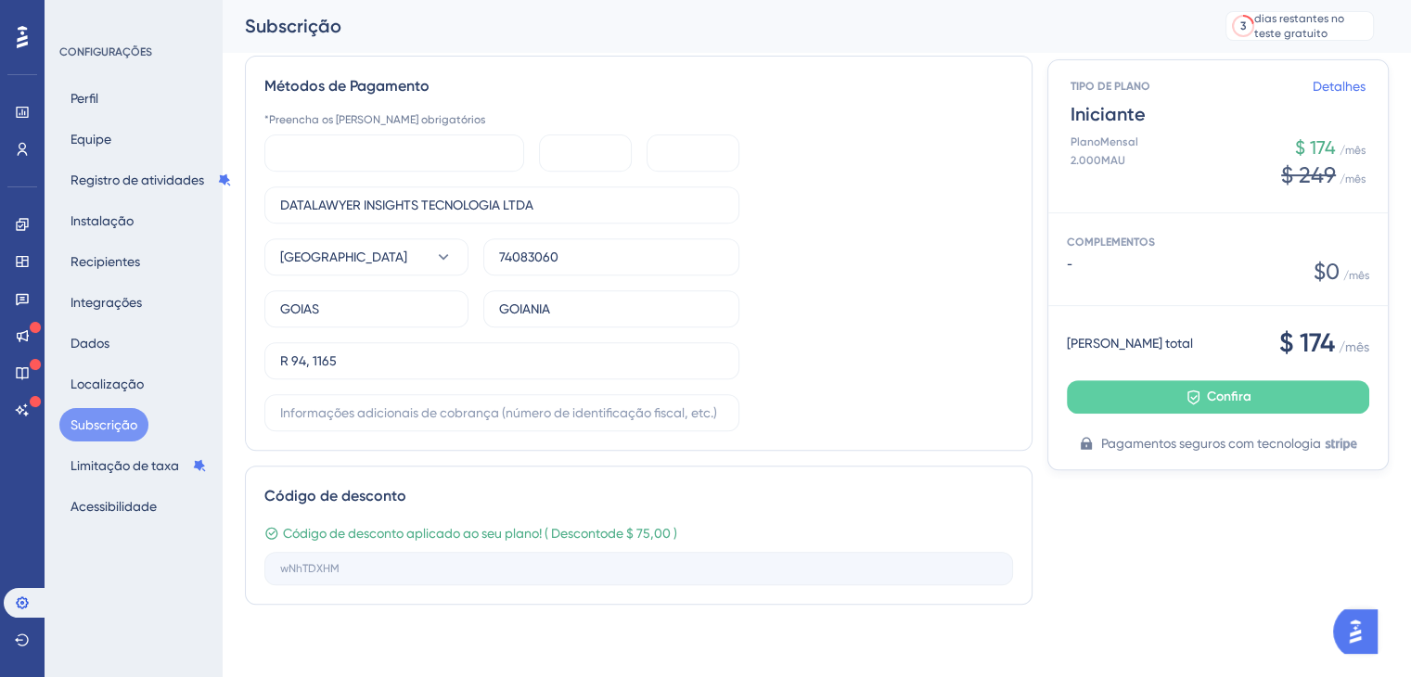
click at [779, 201] on div "*Preencha os campos obrigatórios DATALAWYER INSIGHTS TECNOLOGIA LTDA Brasil 740…" at bounding box center [638, 271] width 749 height 319
click at [1134, 414] on button "Confira" at bounding box center [1218, 396] width 302 height 33
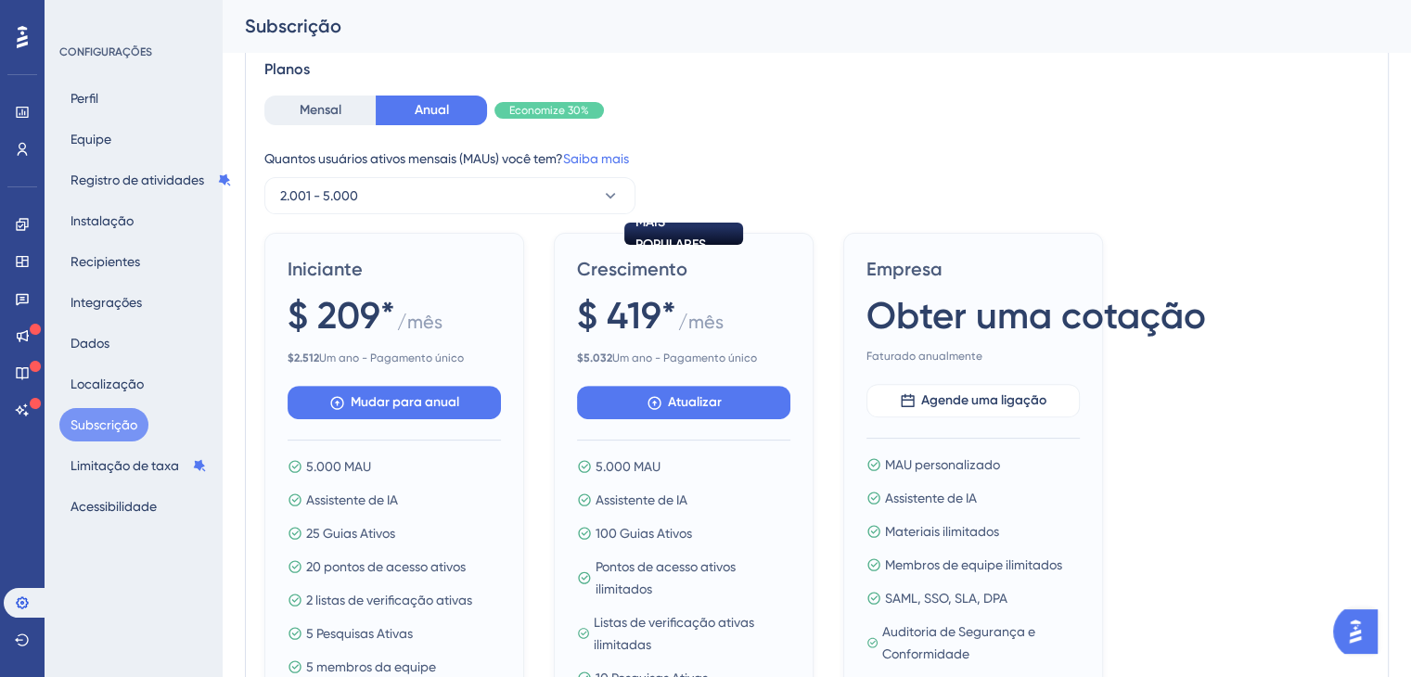
scroll to position [943, 0]
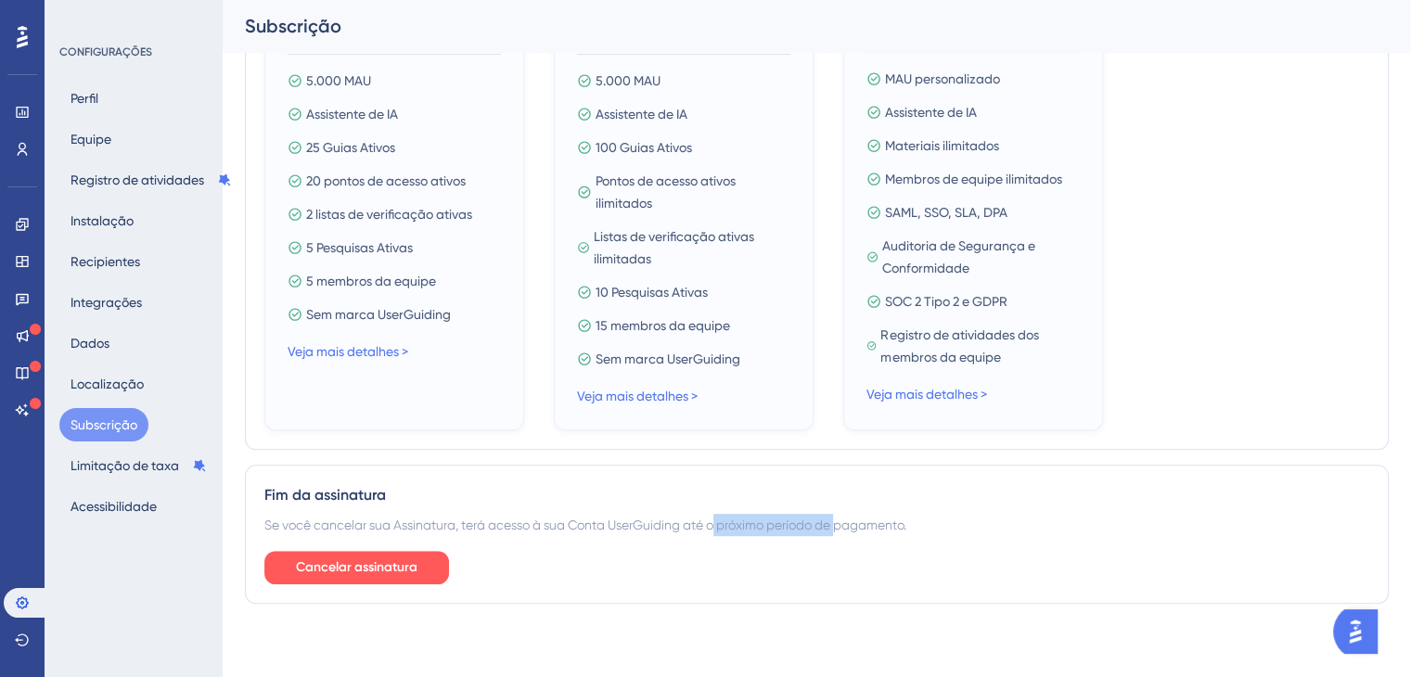
drag, startPoint x: 720, startPoint y: 520, endPoint x: 859, endPoint y: 537, distance: 140.2
click at [855, 537] on div "Fim da assinatura Se você cancelar sua Assinatura, terá acesso à sua Conta User…" at bounding box center [817, 534] width 1144 height 139
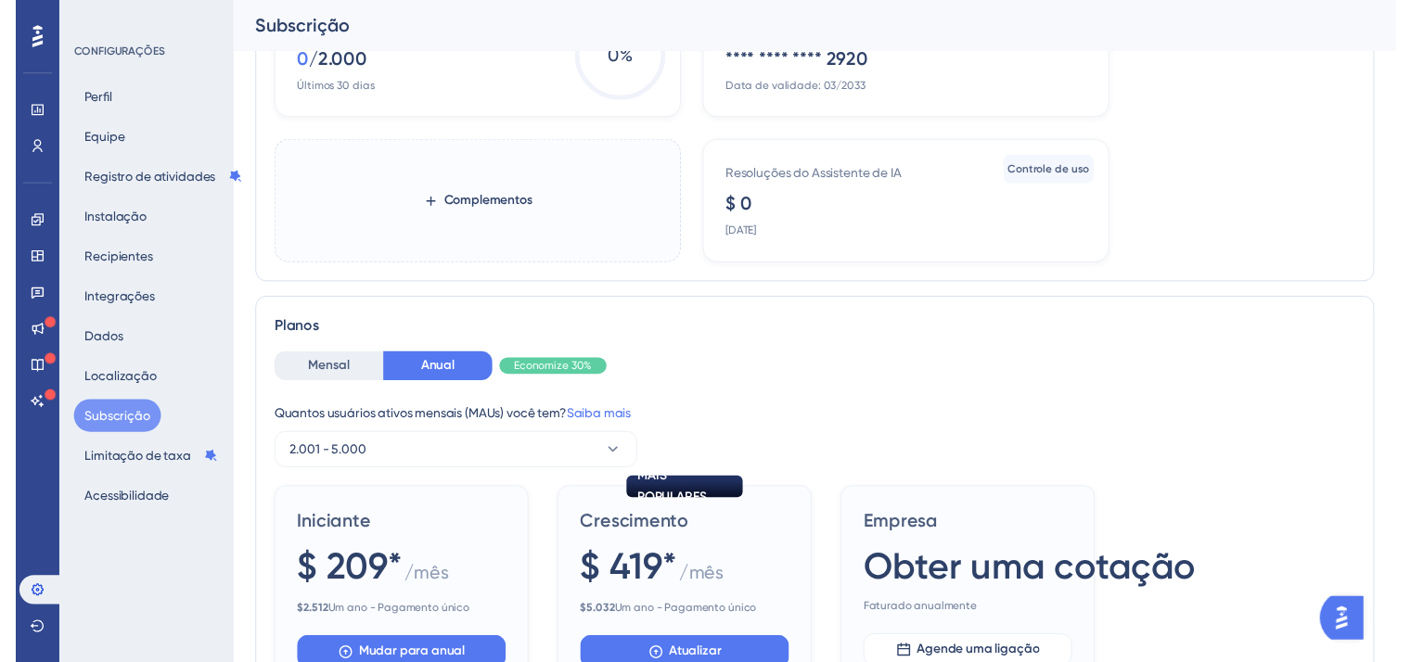
scroll to position [0, 0]
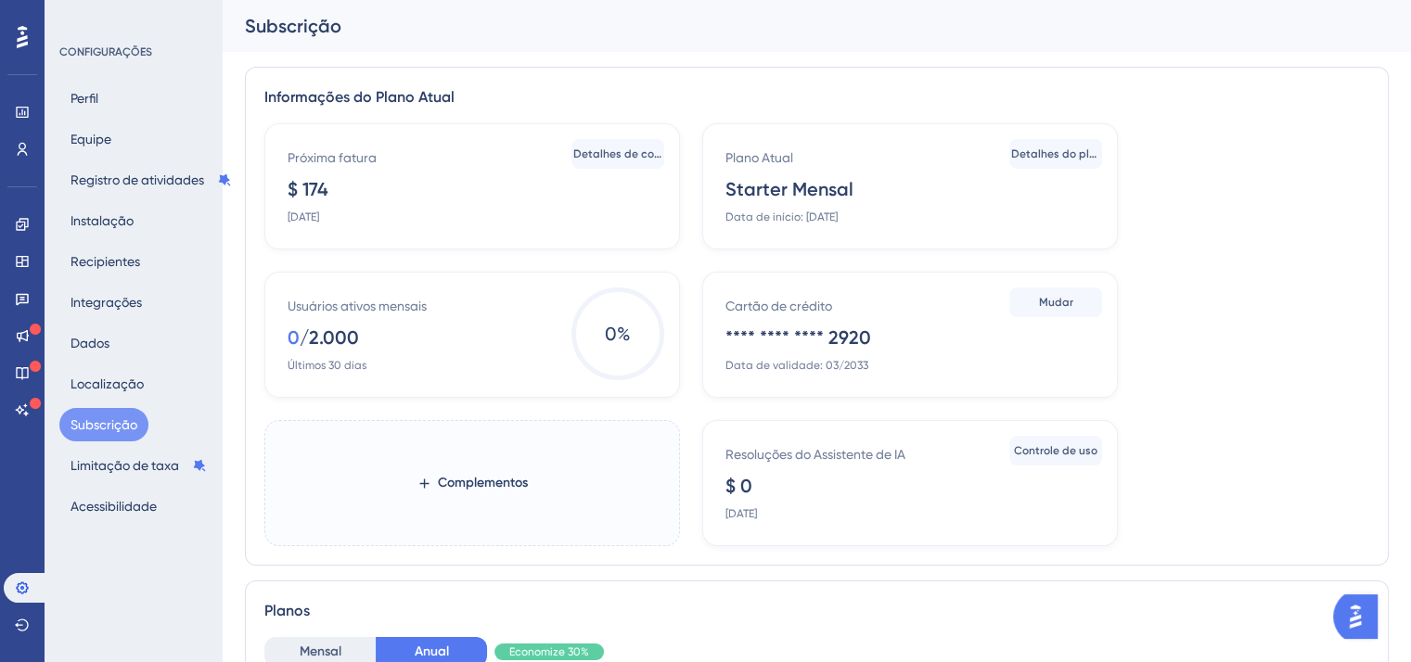
drag, startPoint x: 809, startPoint y: 216, endPoint x: 869, endPoint y: 235, distance: 63.1
click at [868, 235] on div "Plano Atual Starter Mensal Data de início: 9 de setembro de 2025 Detalhes do pl…" at bounding box center [910, 186] width 416 height 126
drag, startPoint x: 940, startPoint y: 221, endPoint x: 878, endPoint y: 216, distance: 62.3
click at [878, 216] on div "Plano Atual Starter Mensal Data de início: 9 de setembro de 2025 Detalhes do pl…" at bounding box center [910, 186] width 416 height 126
click at [319, 211] on font "[DATE]" at bounding box center [304, 217] width 32 height 13
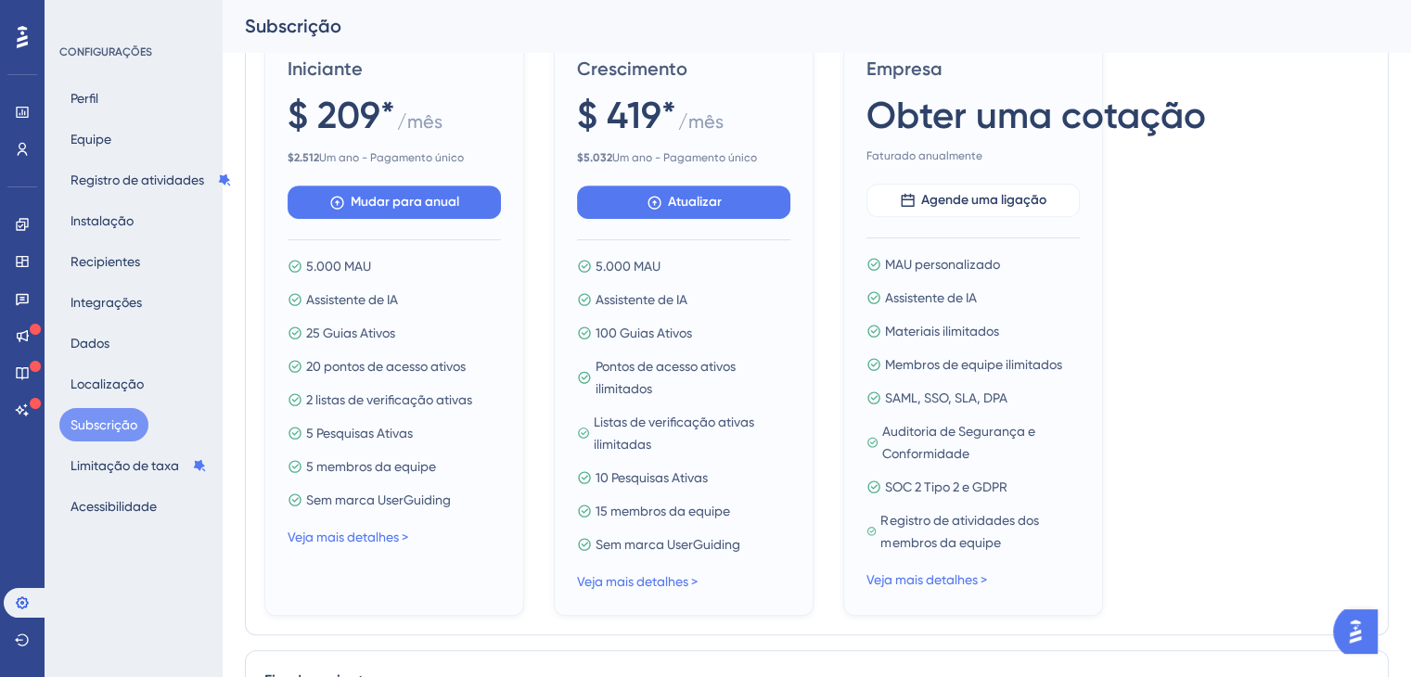
scroll to position [943, 0]
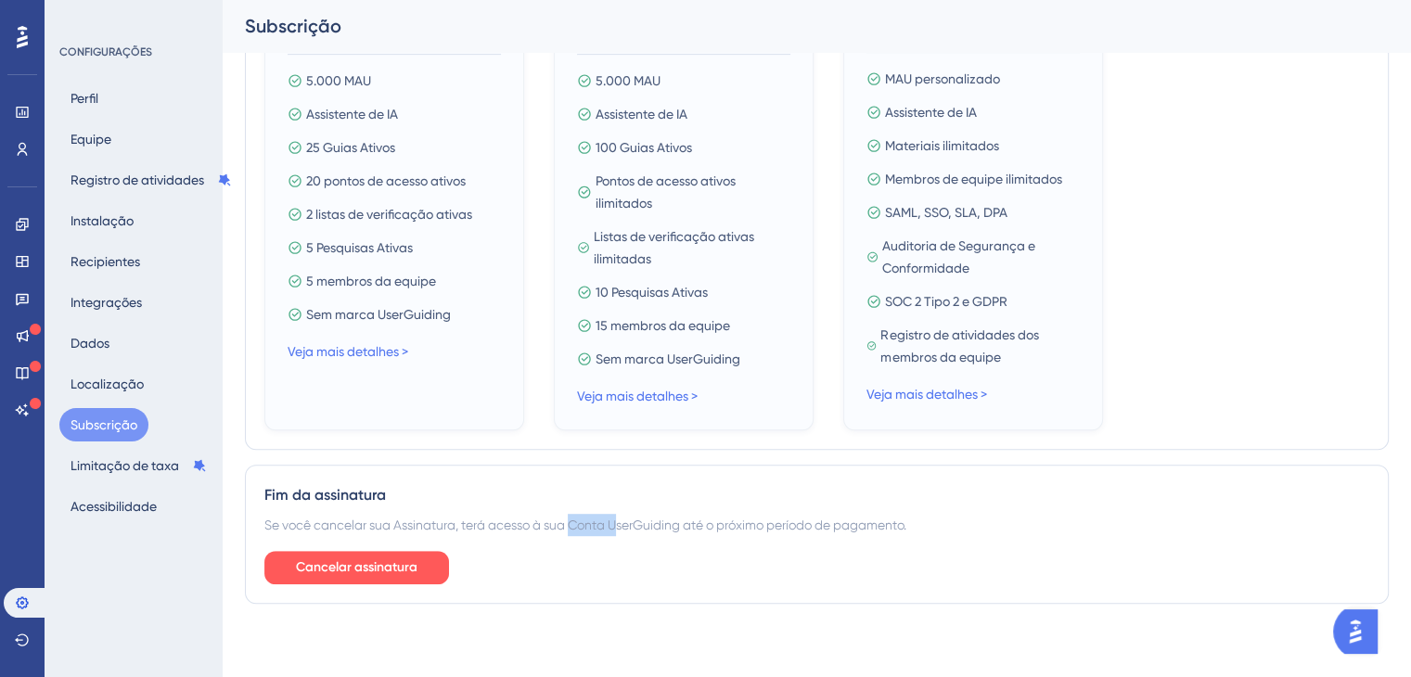
drag, startPoint x: 582, startPoint y: 527, endPoint x: 627, endPoint y: 539, distance: 47.0
click at [623, 539] on div "Fim da assinatura Se você cancelar sua Assinatura, terá acesso à sua Conta User…" at bounding box center [817, 534] width 1144 height 139
click at [405, 565] on font "Cancelar assinatura" at bounding box center [357, 567] width 122 height 16
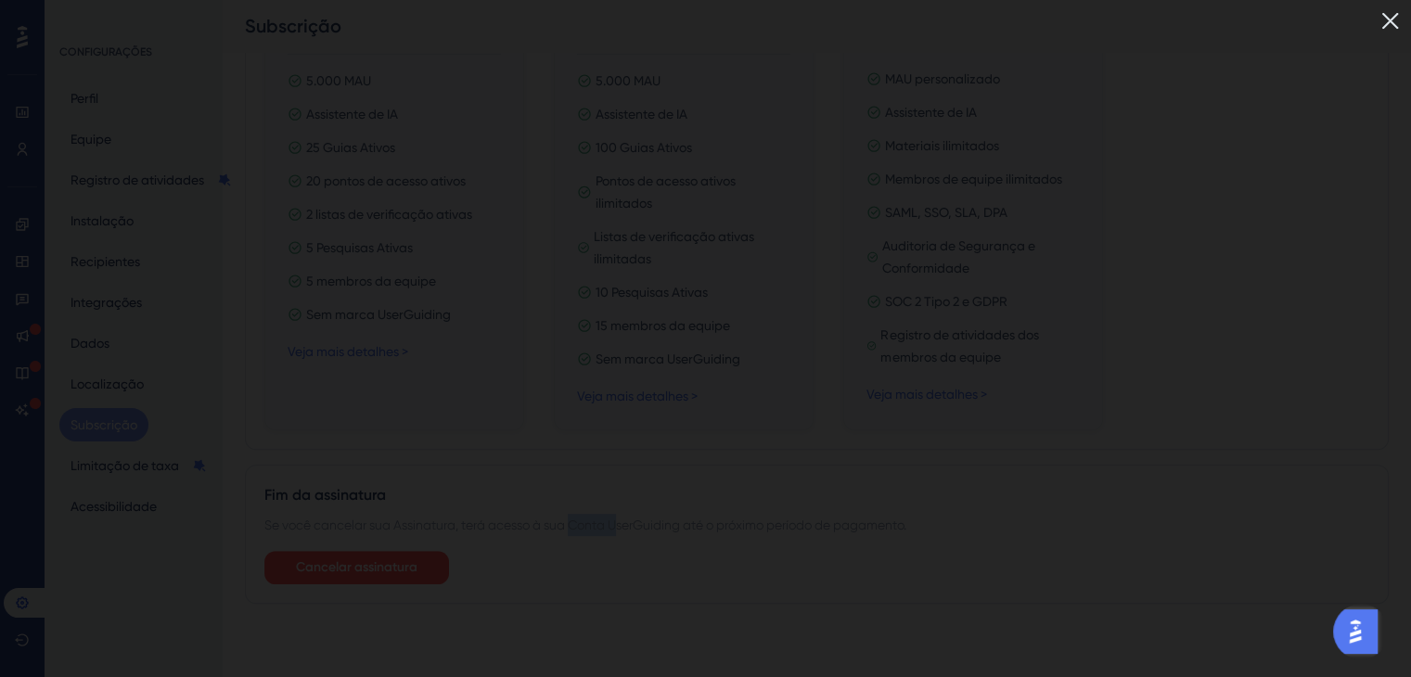
click at [1396, 27] on img at bounding box center [1390, 21] width 31 height 31
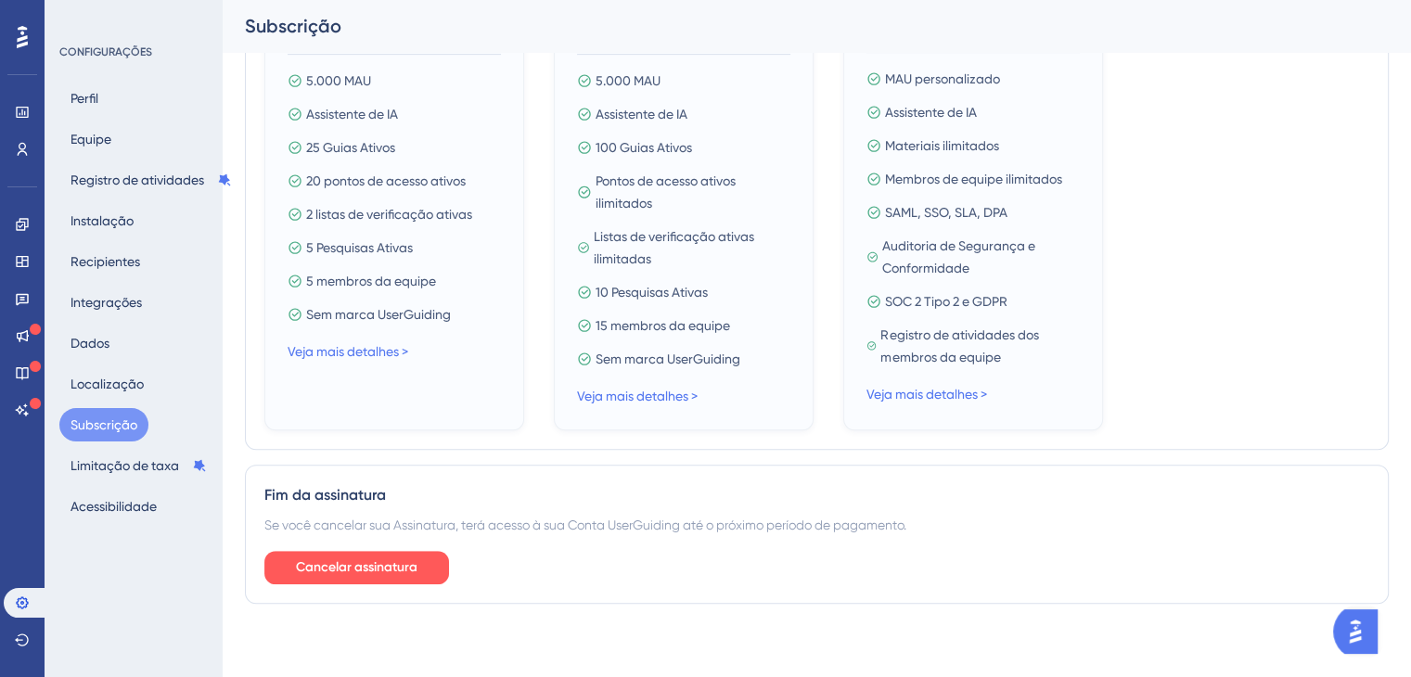
click at [561, 514] on div "Se você cancelar sua Assinatura, terá acesso à sua Conta UserGuiding até o próx…" at bounding box center [816, 525] width 1105 height 22
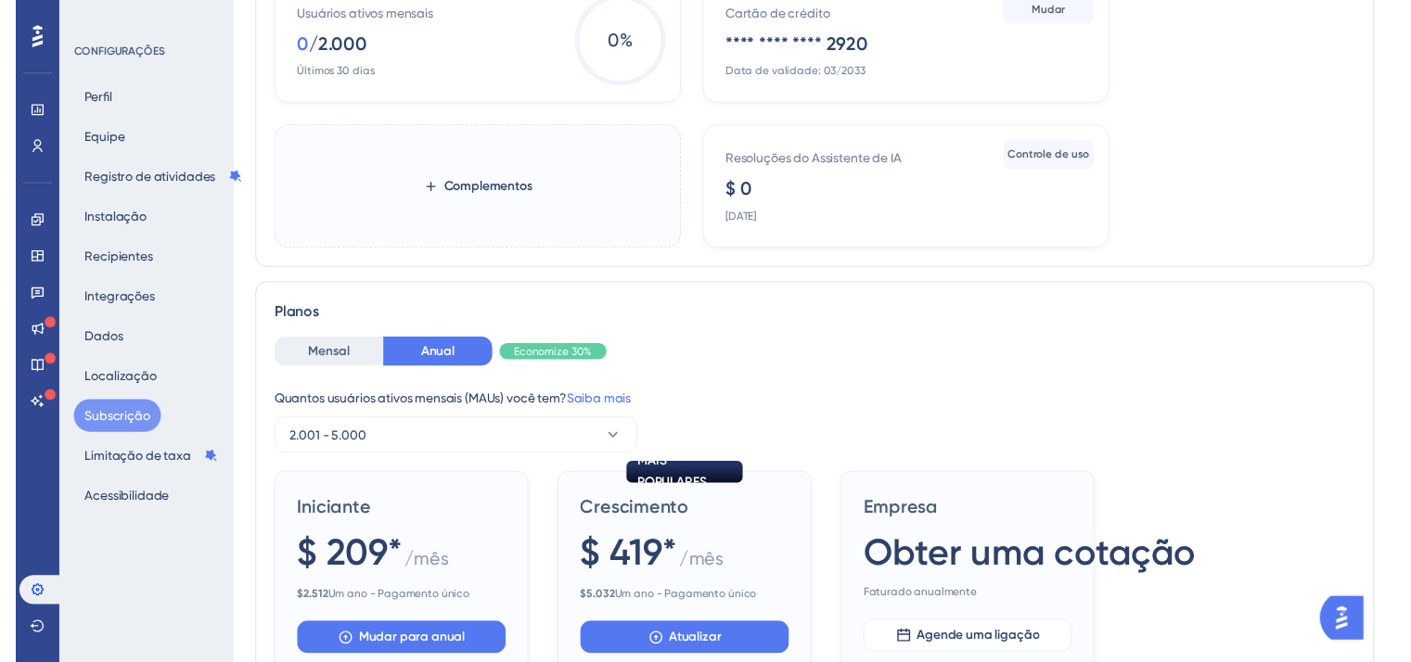
scroll to position [0, 0]
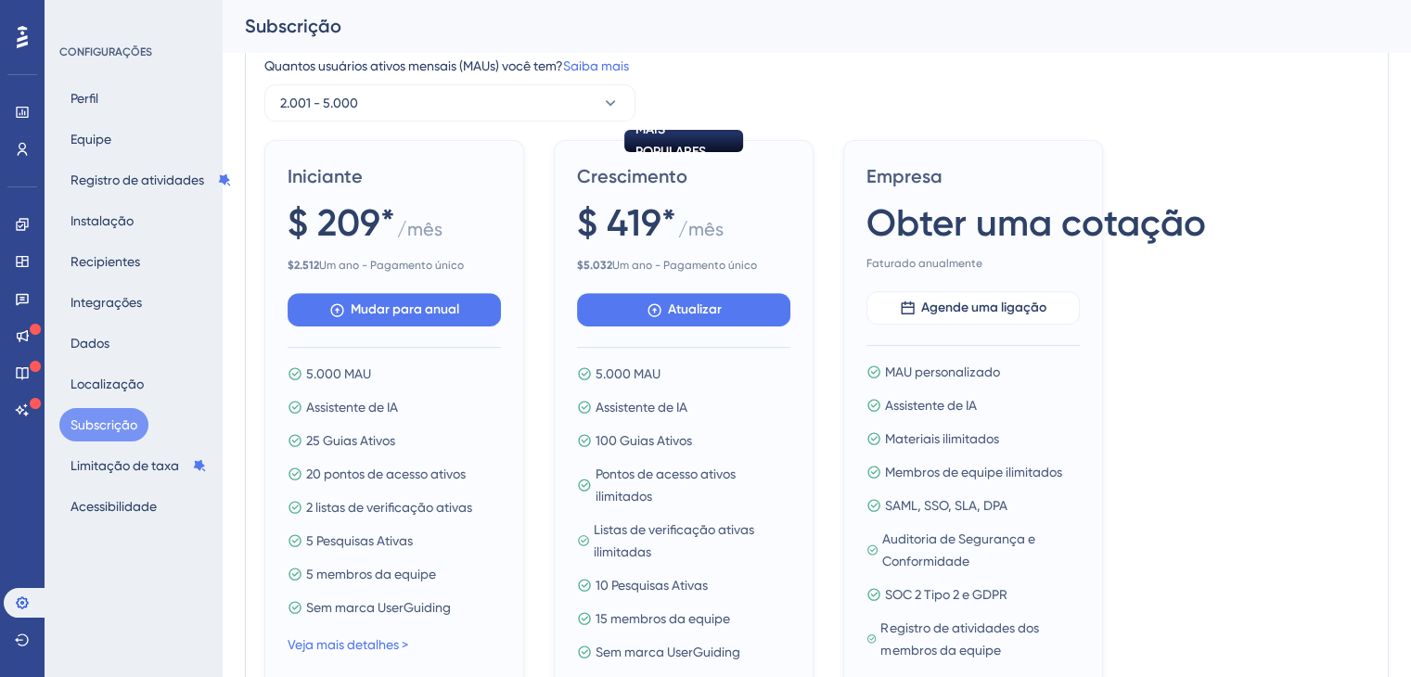
scroll to position [943, 0]
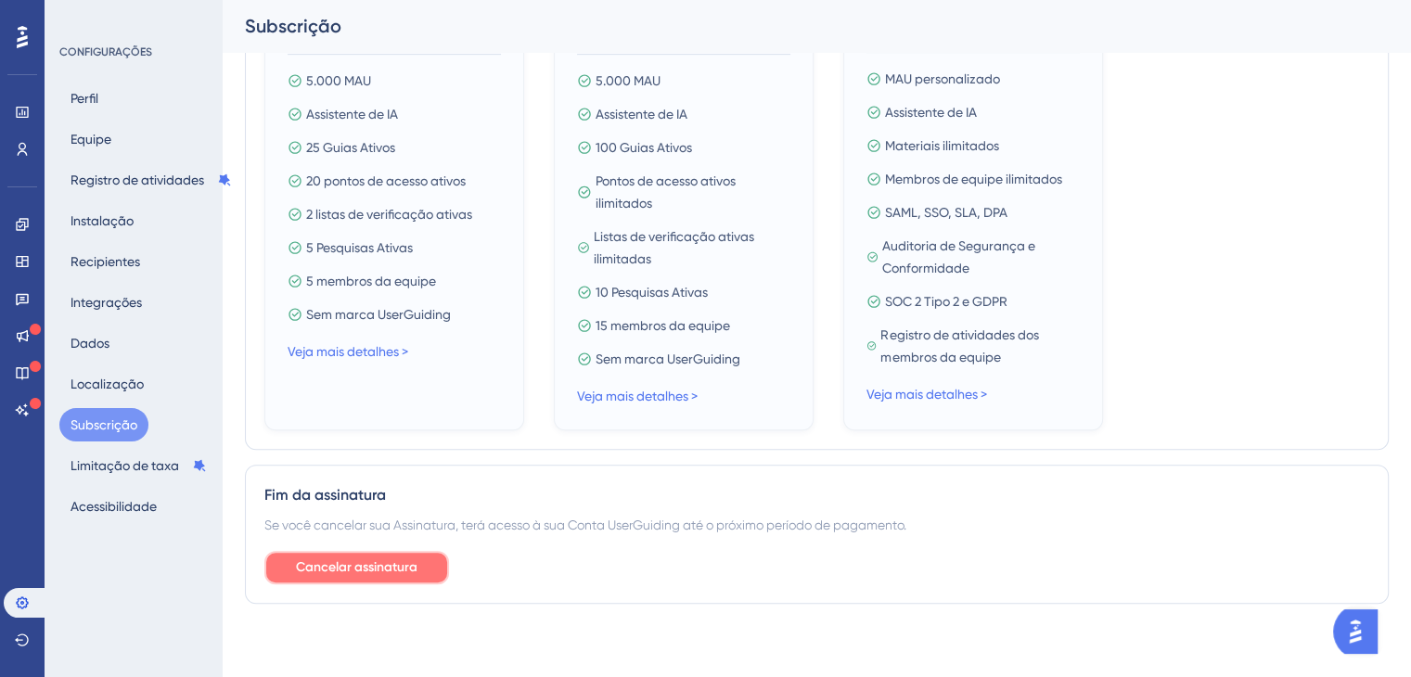
click at [309, 564] on font "Cancelar assinatura" at bounding box center [357, 567] width 122 height 16
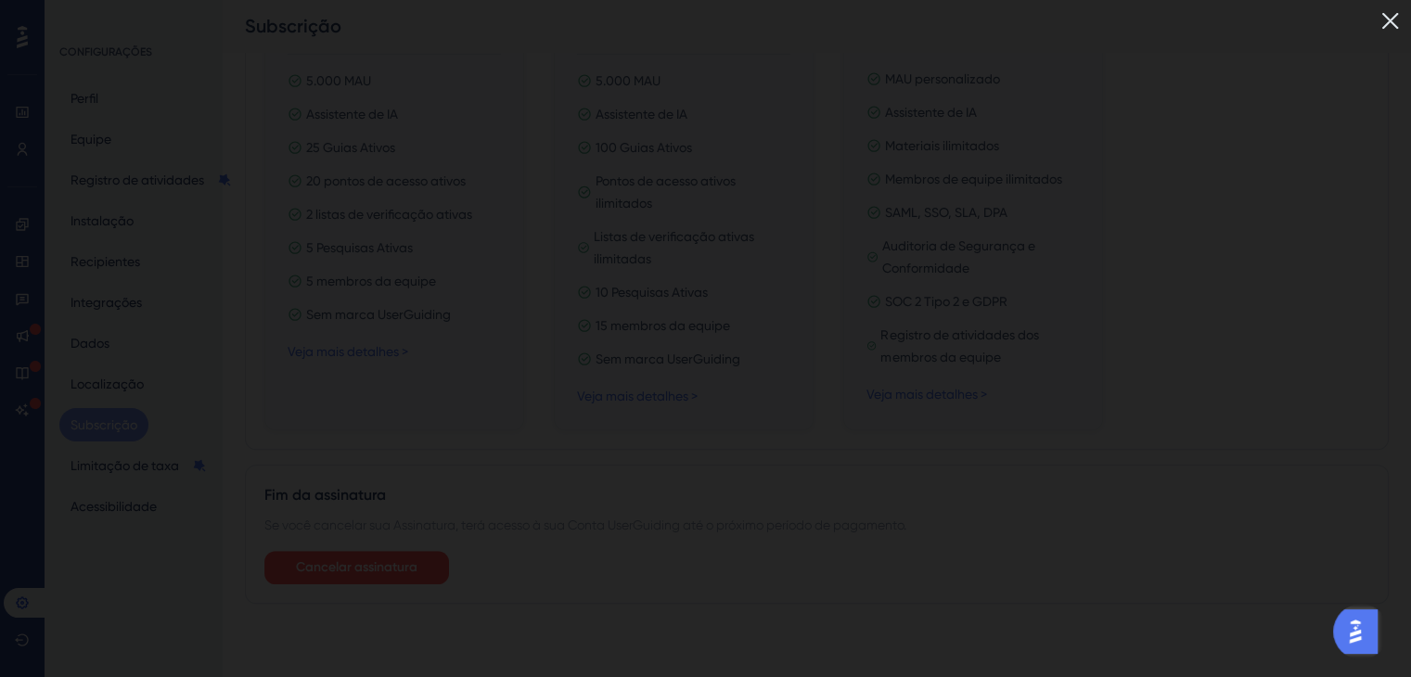
click at [1398, 19] on img at bounding box center [1390, 21] width 31 height 31
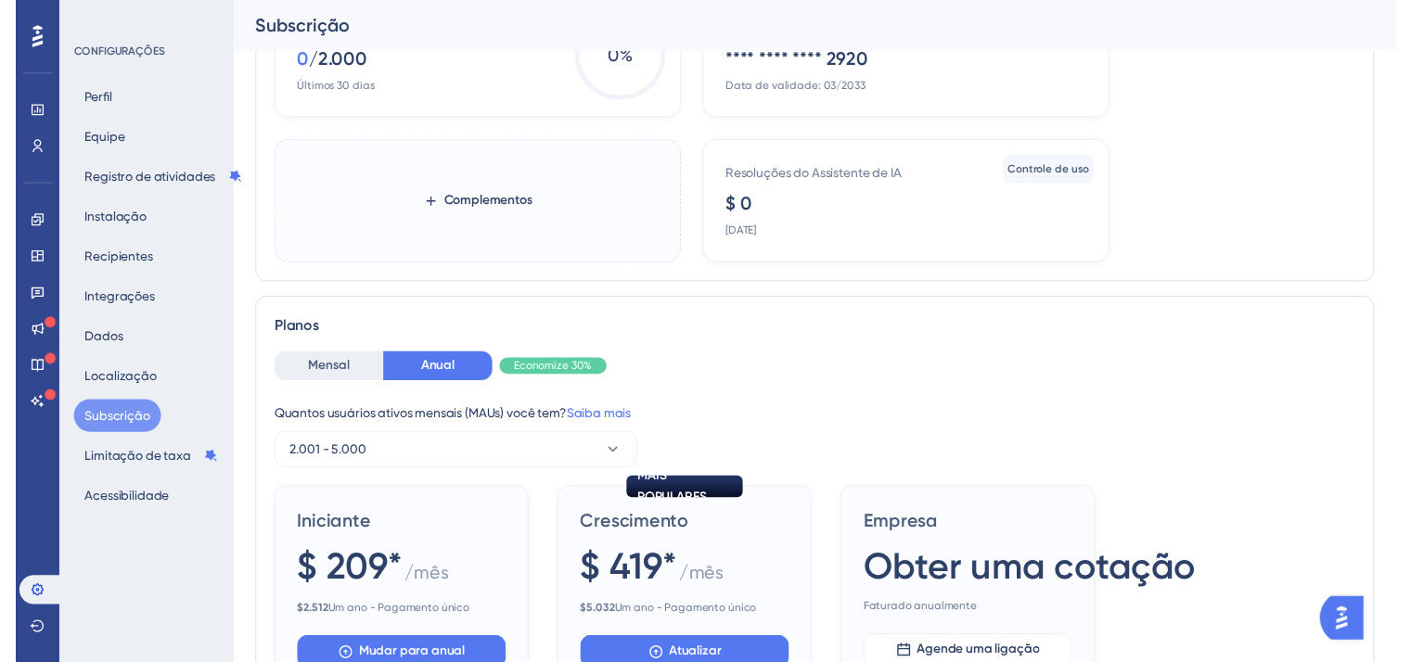
scroll to position [0, 0]
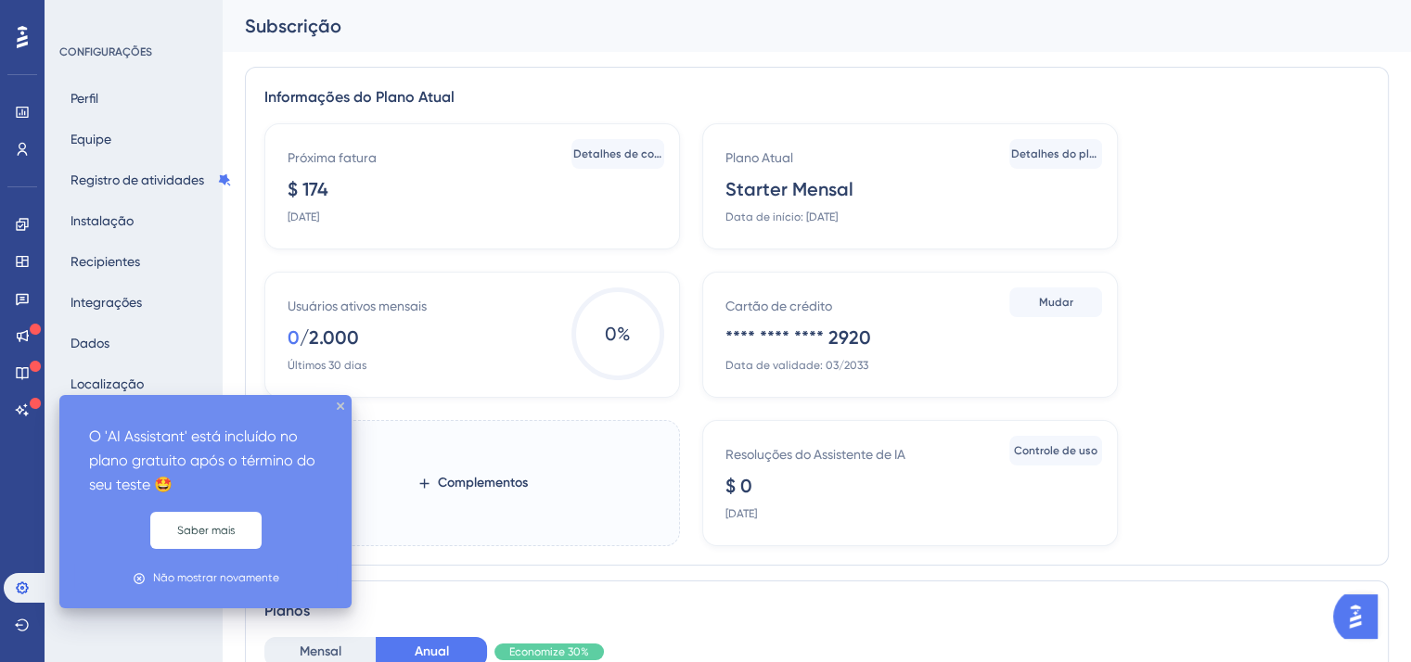
click at [146, 608] on div "O 'AI Assistant' está incluído no plano gratuito após o término do seu teste 🤩 …" at bounding box center [205, 501] width 292 height 213
click at [339, 409] on icon "fechar dica de ferramenta" at bounding box center [340, 406] width 7 height 7
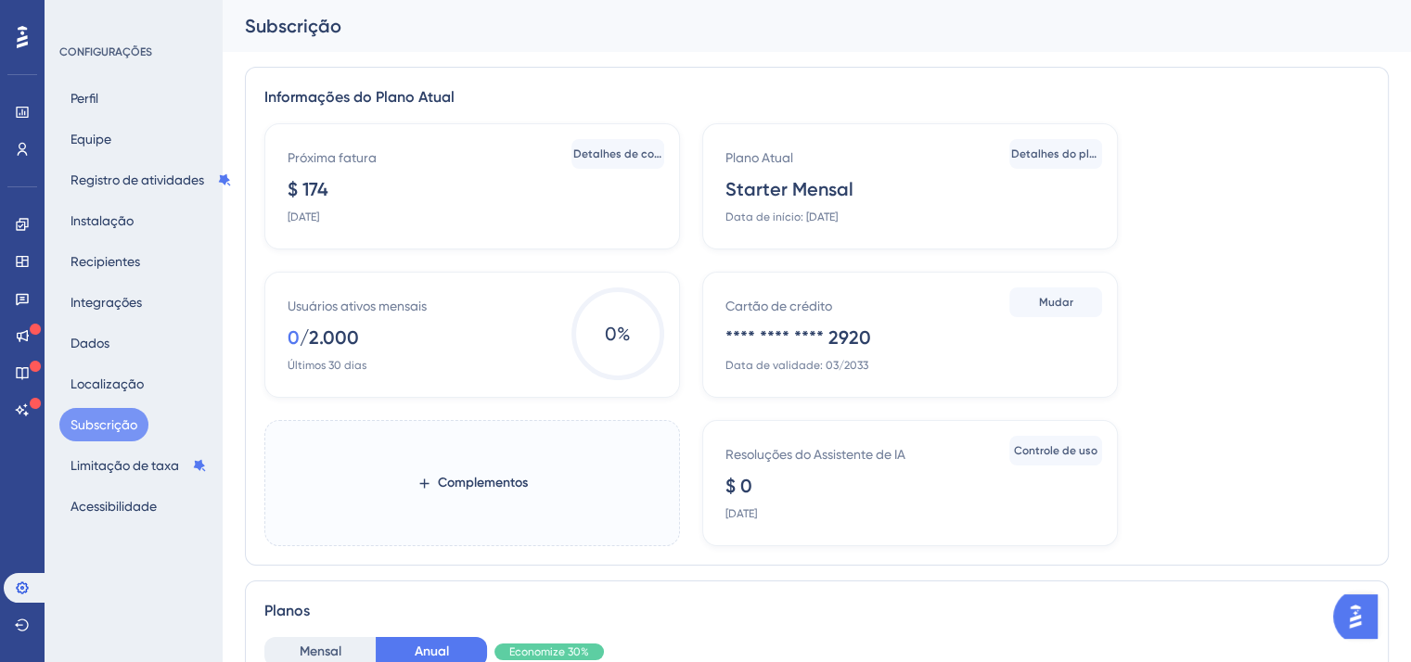
click at [106, 413] on button "Subscrição" at bounding box center [103, 424] width 89 height 33
click at [85, 467] on font "Limitação de taxa" at bounding box center [125, 465] width 109 height 15
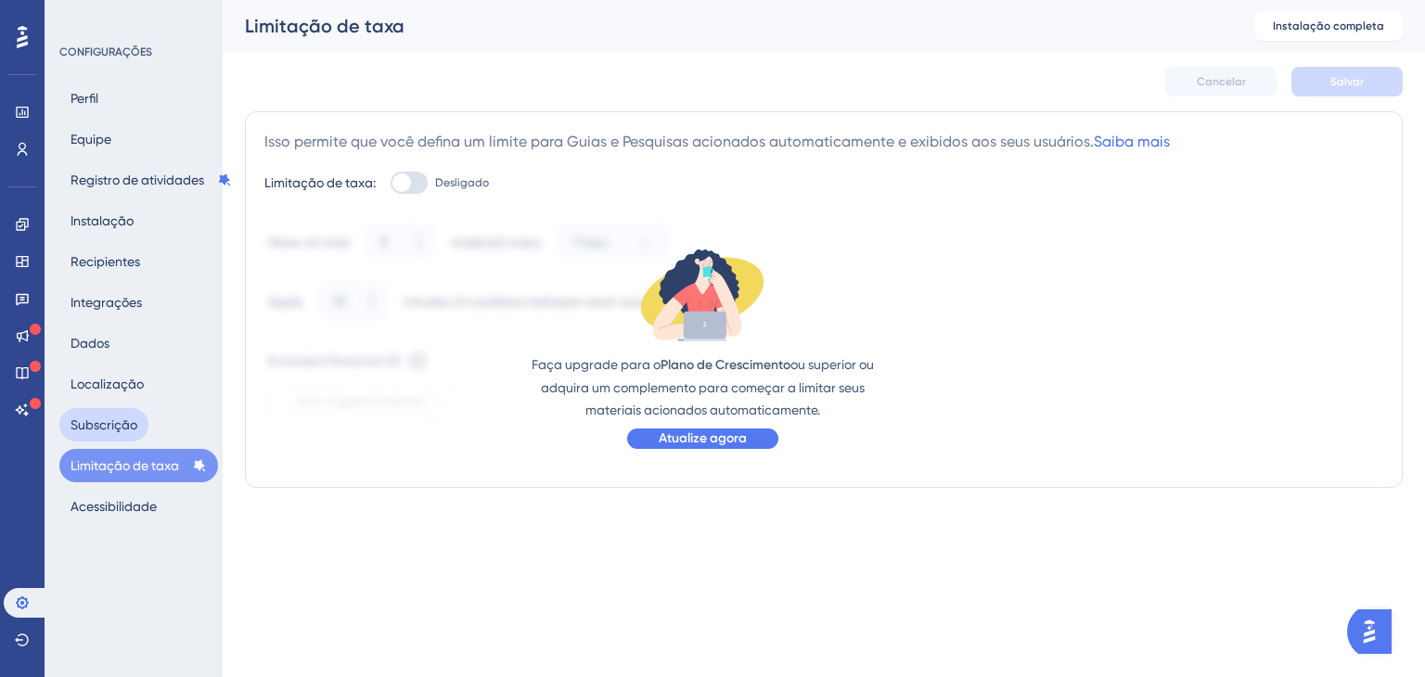
click at [93, 427] on font "Subscrição" at bounding box center [104, 424] width 67 height 15
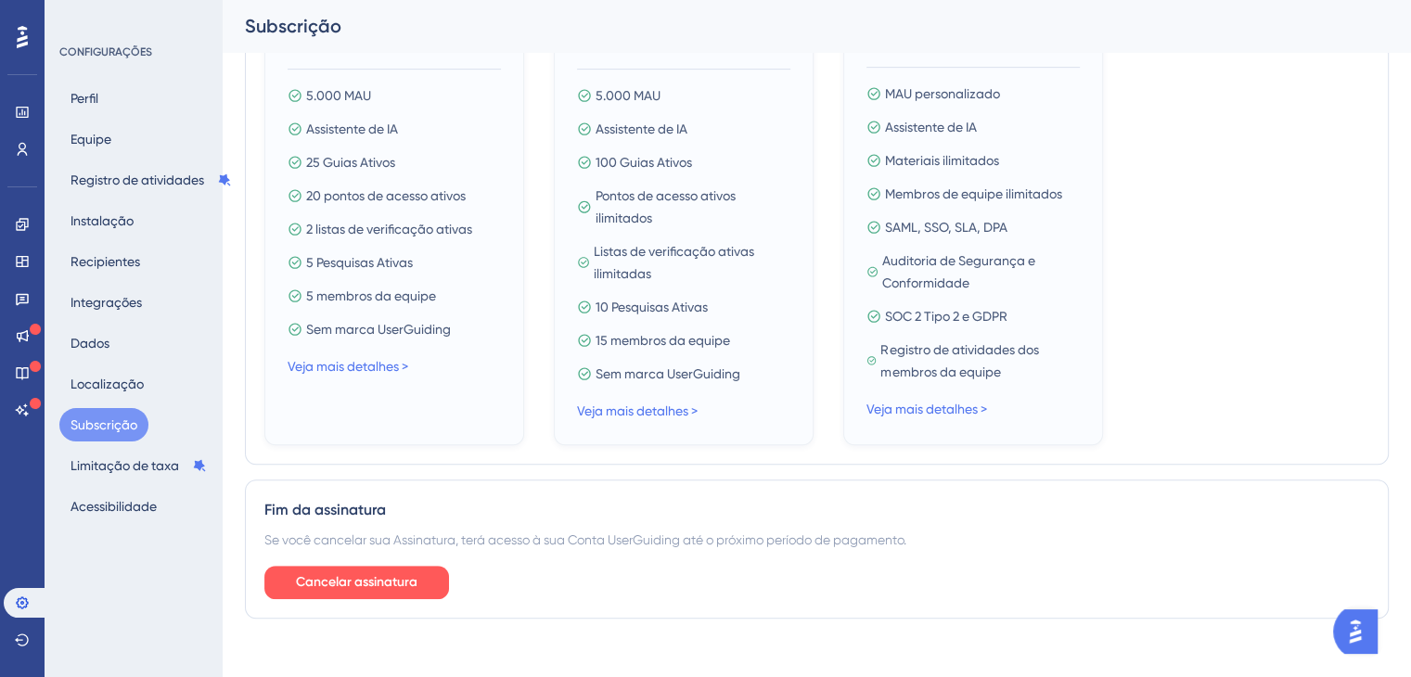
scroll to position [943, 0]
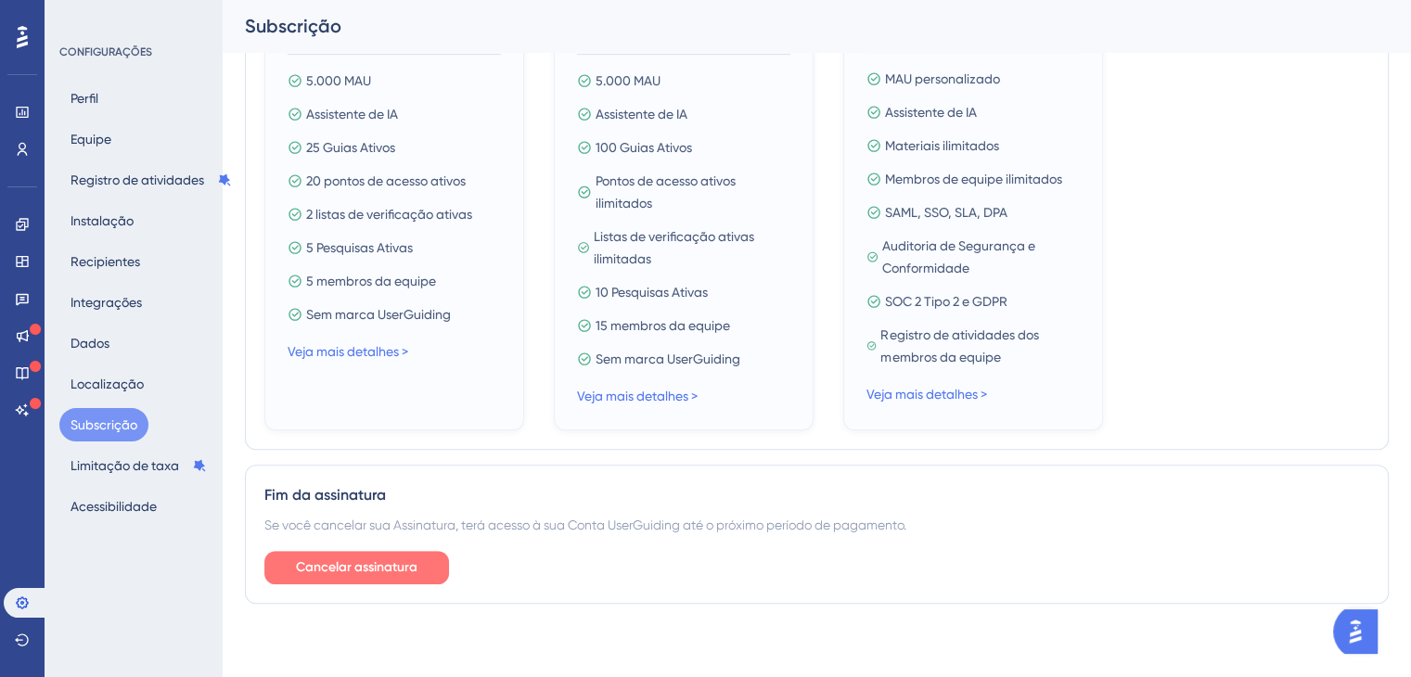
click at [367, 578] on button "Cancelar assinatura" at bounding box center [356, 567] width 185 height 33
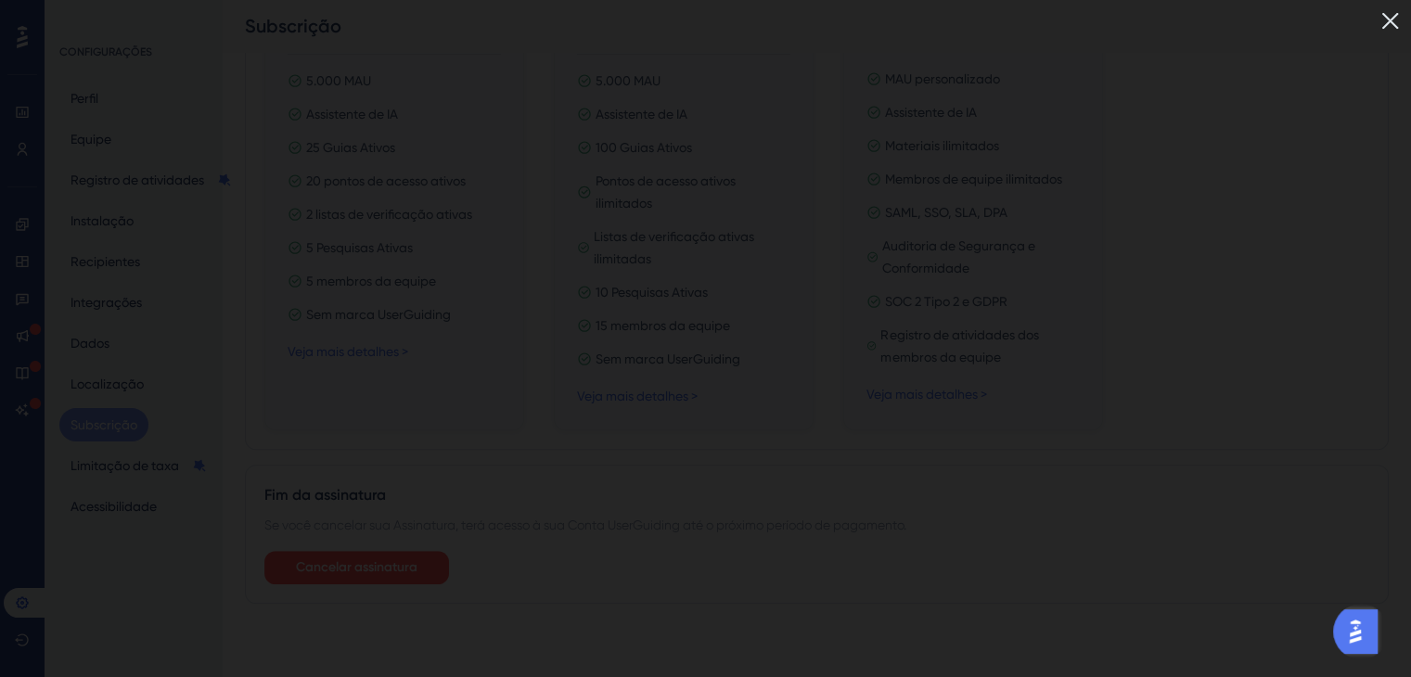
click at [1397, 27] on img at bounding box center [1390, 21] width 31 height 31
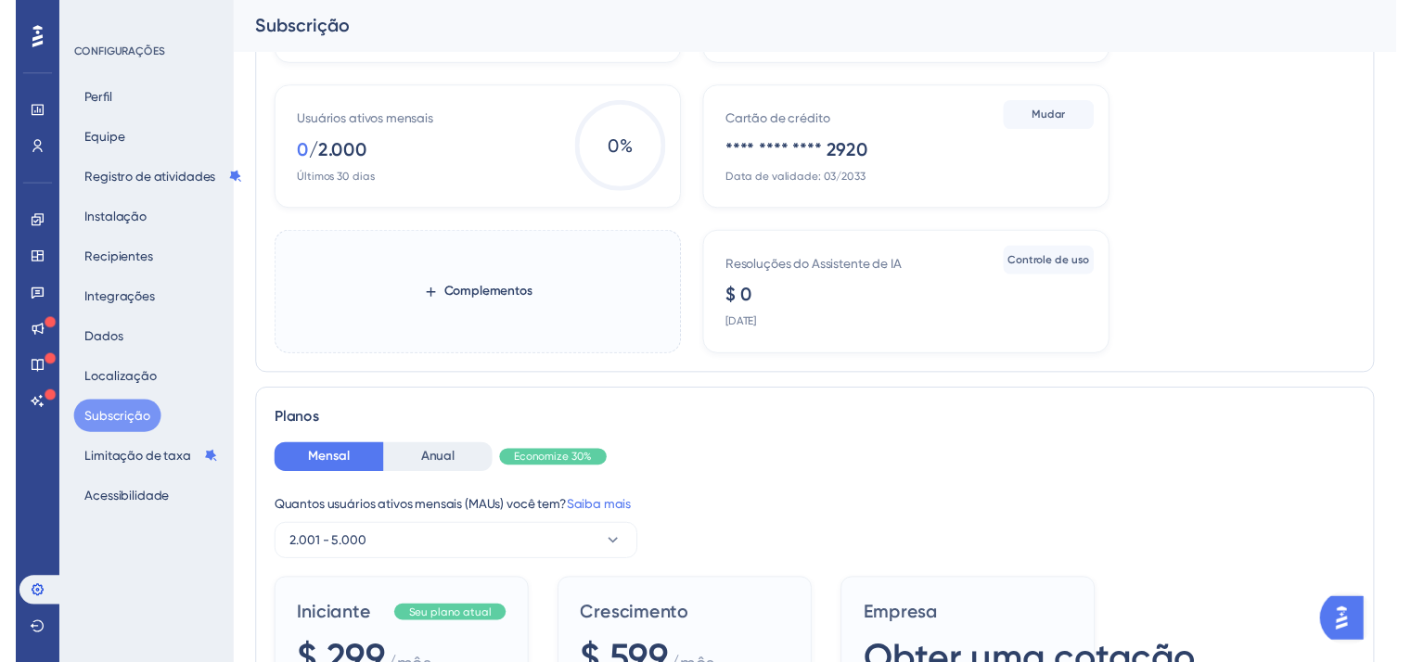
scroll to position [0, 0]
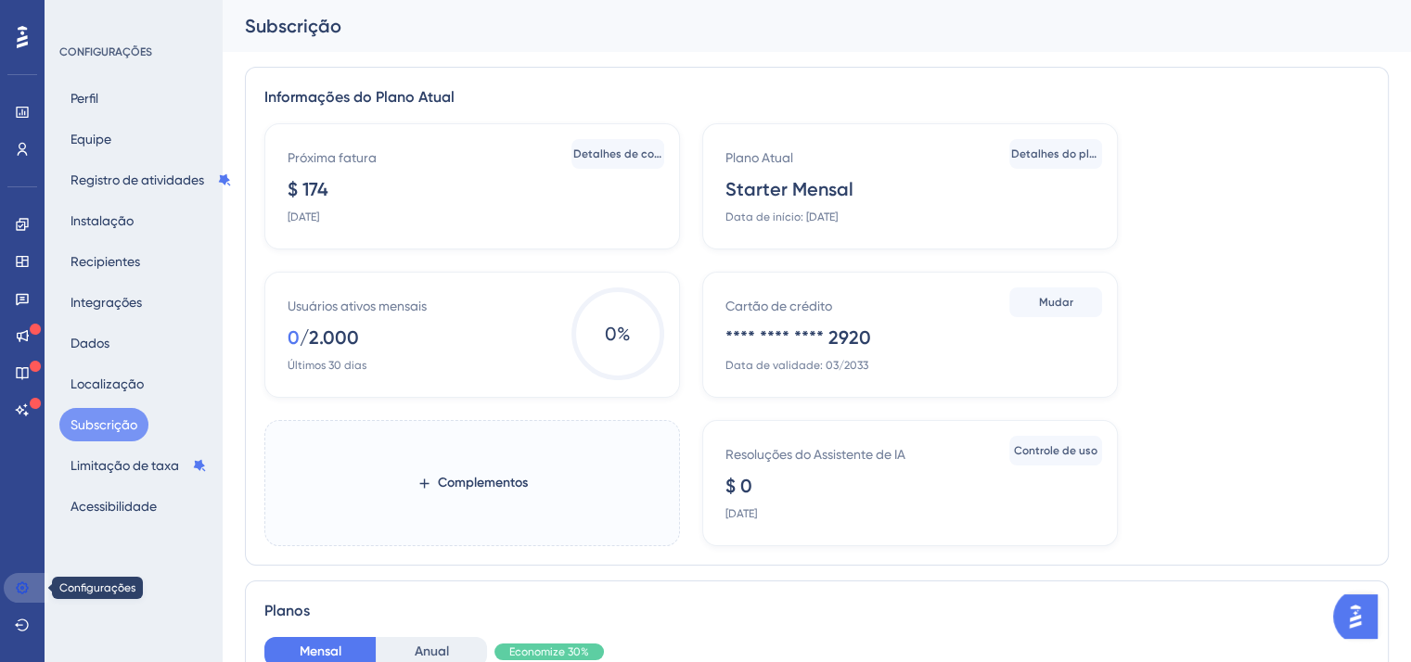
click at [19, 586] on icon at bounding box center [22, 588] width 15 height 15
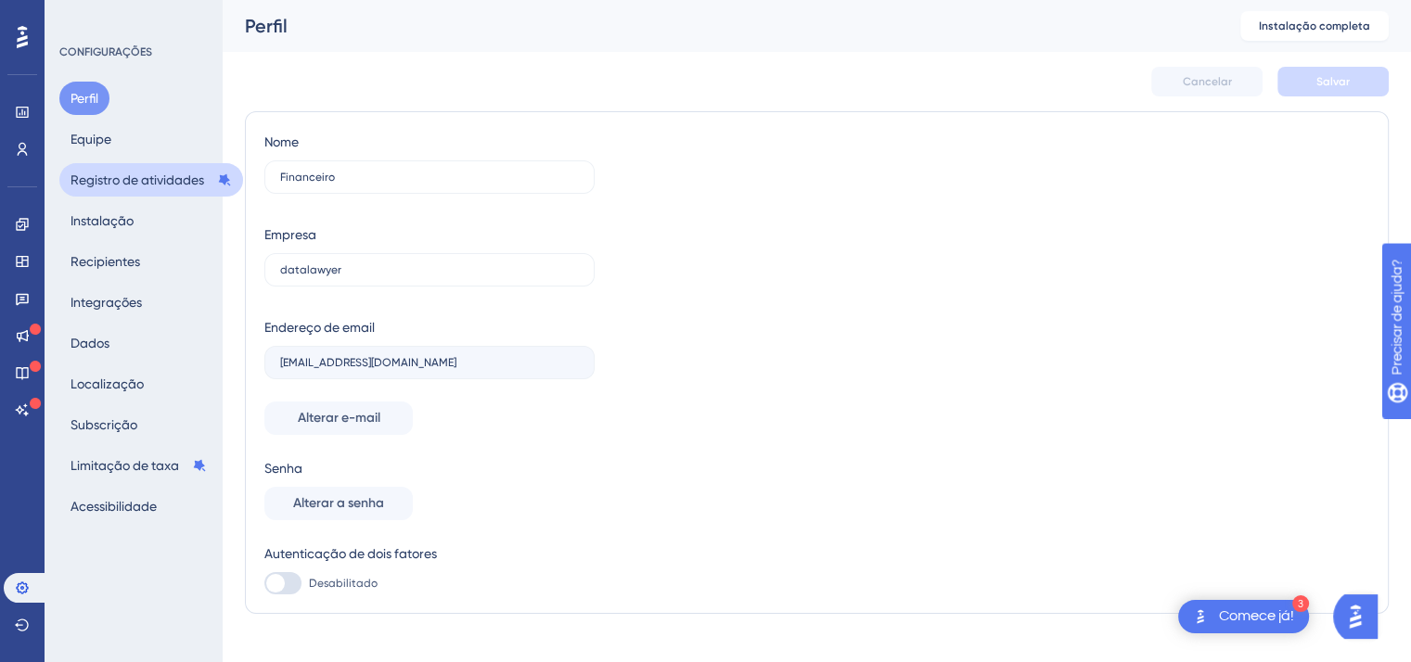
click at [108, 186] on font "Registro de atividades" at bounding box center [138, 180] width 134 height 15
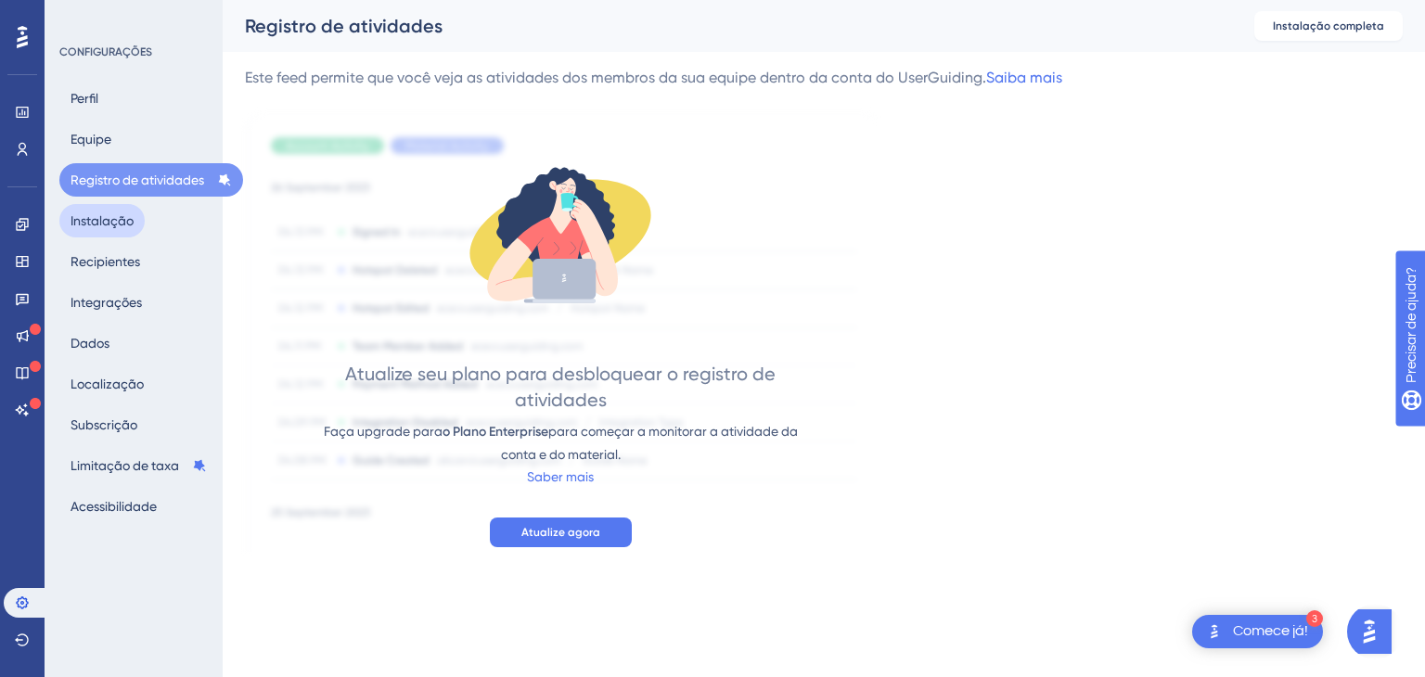
click at [96, 233] on button "Instalação" at bounding box center [101, 220] width 85 height 33
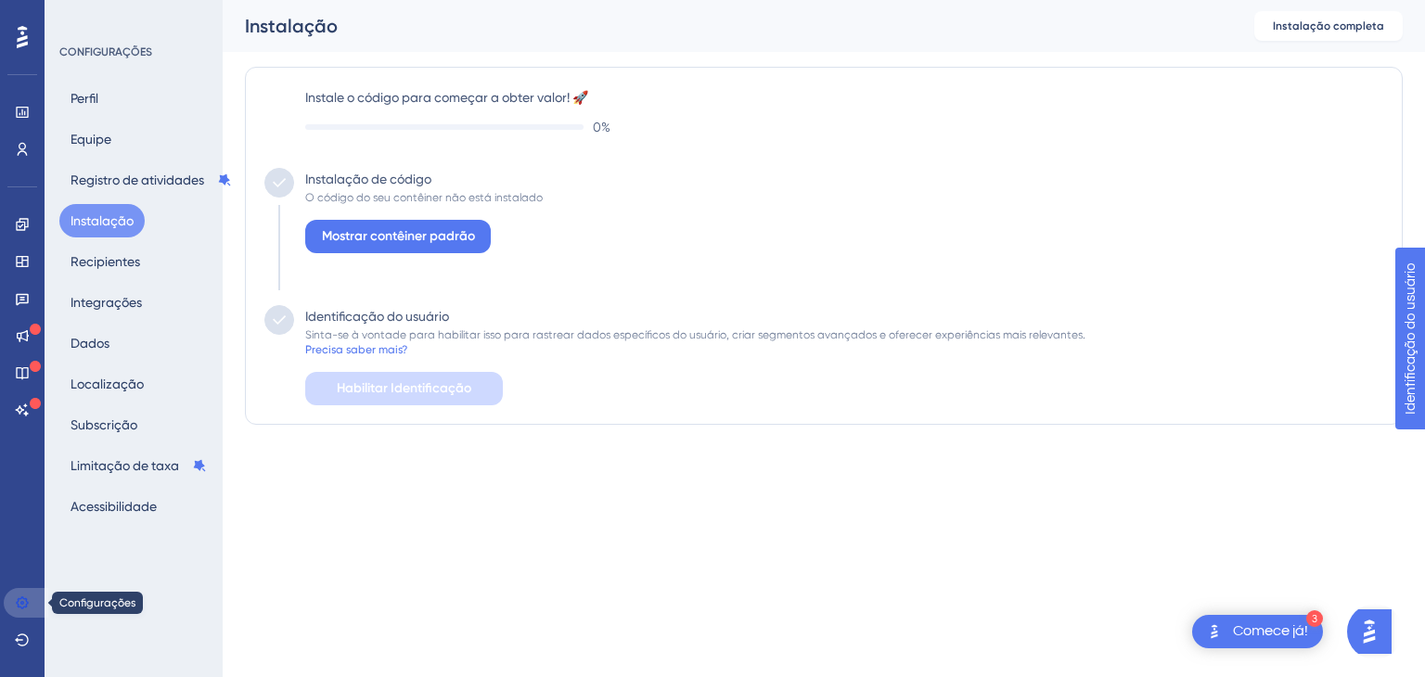
click at [18, 602] on icon at bounding box center [22, 603] width 12 height 12
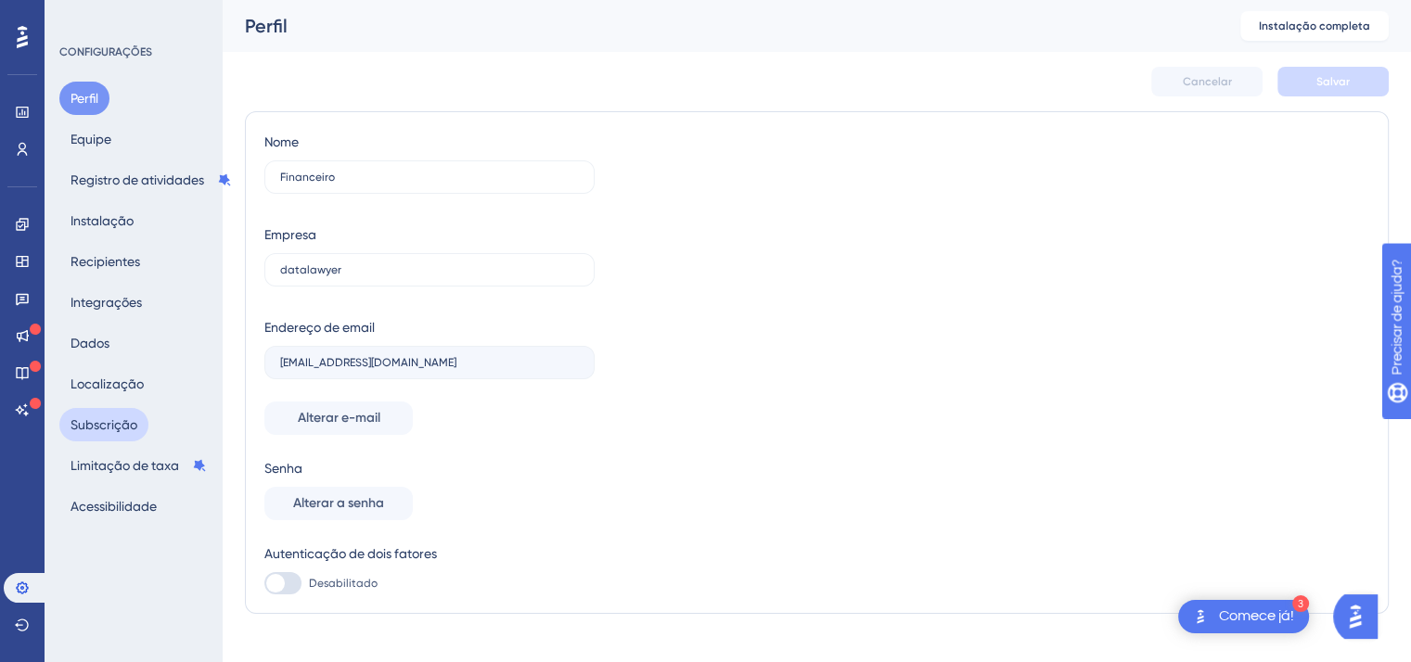
click at [107, 430] on font "Subscrição" at bounding box center [104, 424] width 67 height 15
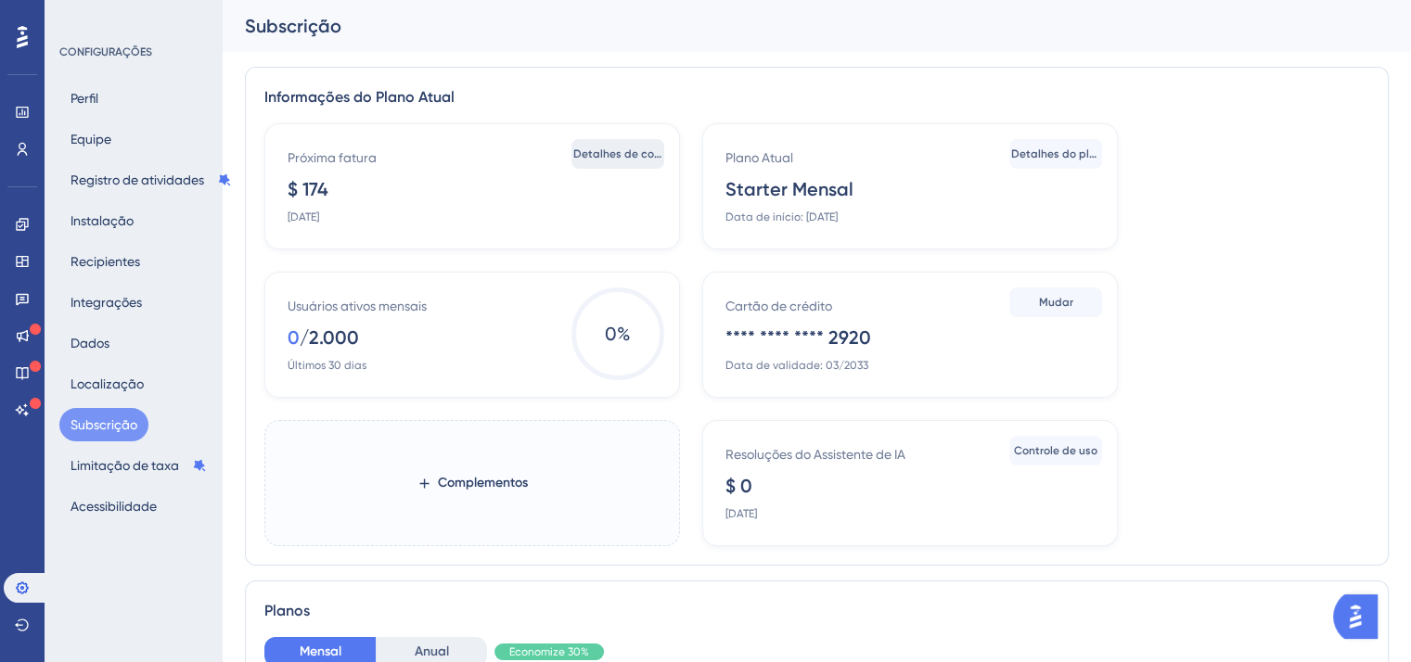
click at [633, 157] on font "Detalhes de cobrança" at bounding box center [633, 154] width 120 height 13
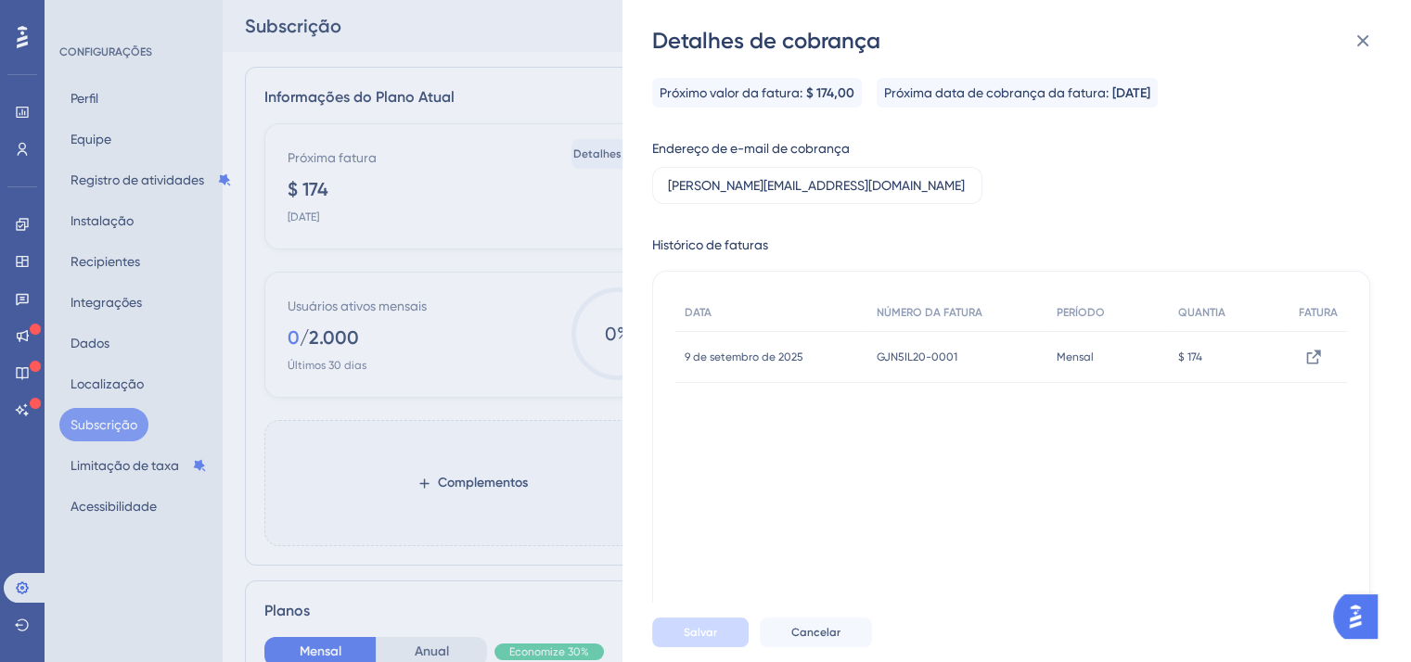
click at [750, 367] on div "[DATE] [DATE]" at bounding box center [771, 357] width 192 height 52
click at [1304, 358] on icon at bounding box center [1313, 357] width 19 height 19
